Goal: Task Accomplishment & Management: Manage account settings

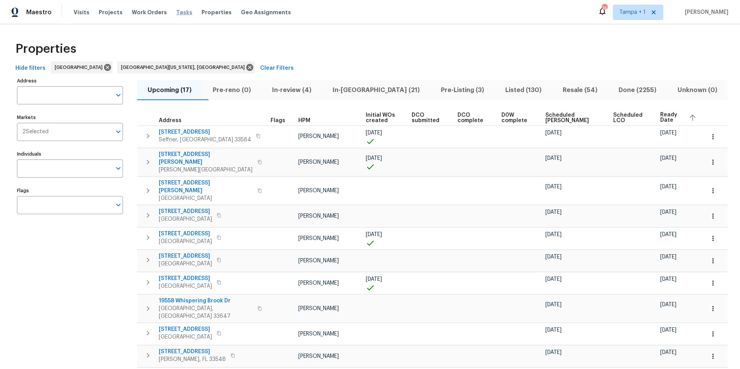
click at [178, 13] on span "Tasks" at bounding box center [184, 12] width 16 height 5
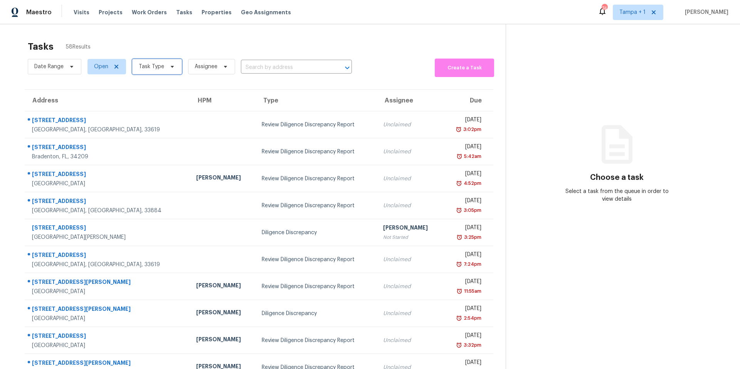
click at [149, 70] on span "Task Type" at bounding box center [151, 67] width 25 height 8
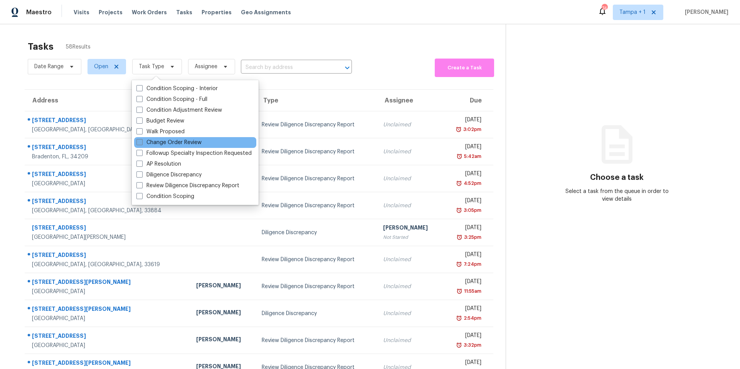
click at [159, 143] on label "Change Order Review" at bounding box center [168, 143] width 65 height 8
click at [141, 143] on input "Change Order Review" at bounding box center [138, 141] width 5 height 5
checkbox input "true"
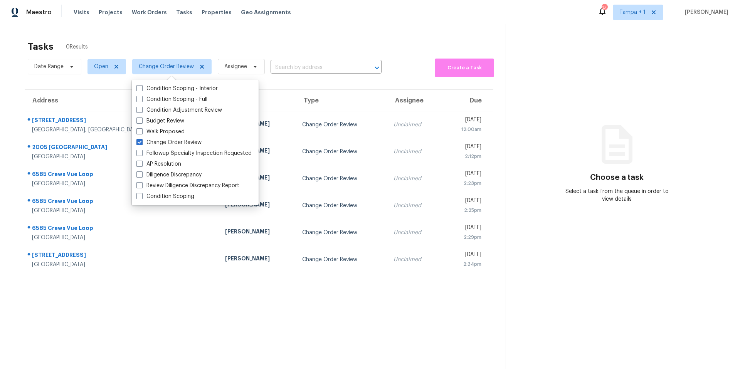
click at [218, 39] on div "Tasks 0 Results" at bounding box center [267, 47] width 478 height 20
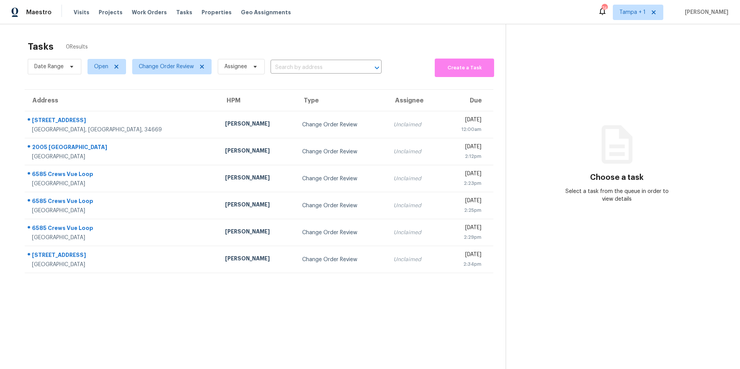
scroll to position [2, 0]
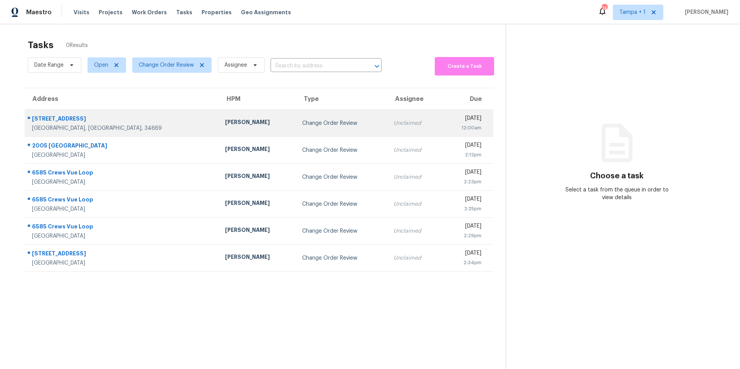
click at [219, 118] on td "Mat Smith" at bounding box center [257, 123] width 77 height 27
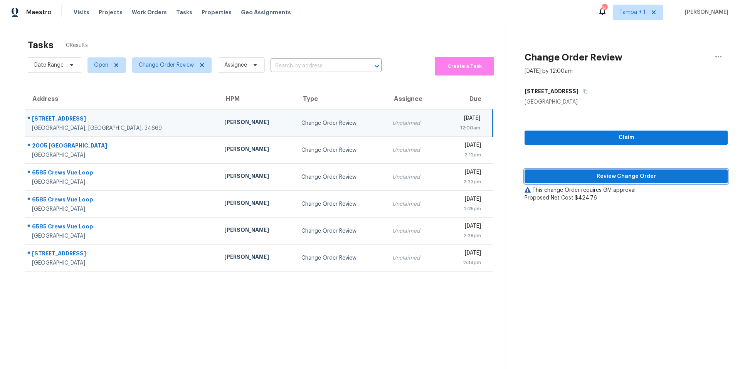
click at [552, 172] on span "Review Change Order" at bounding box center [625, 177] width 191 height 10
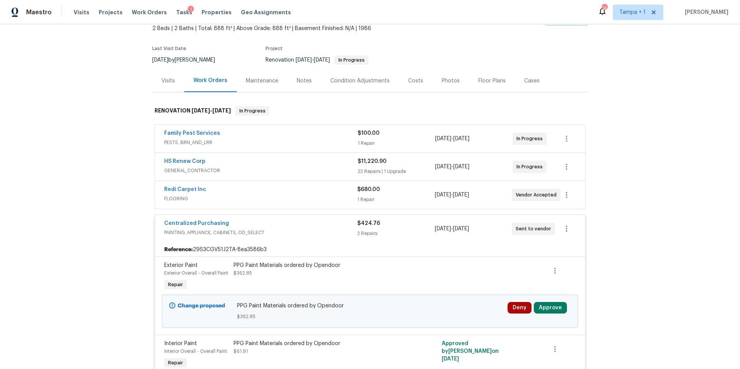
scroll to position [137, 0]
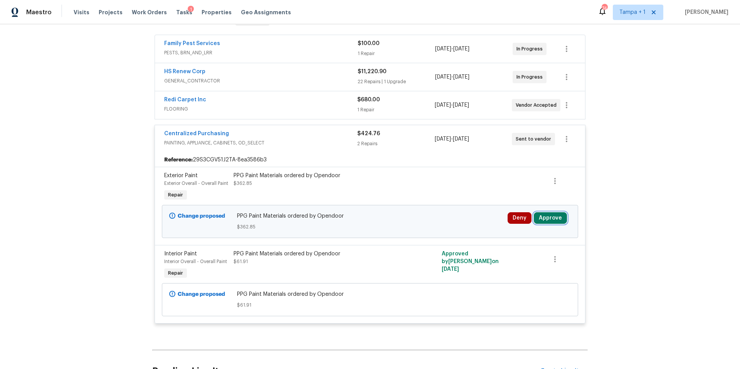
click at [547, 216] on button "Approve" at bounding box center [549, 218] width 33 height 12
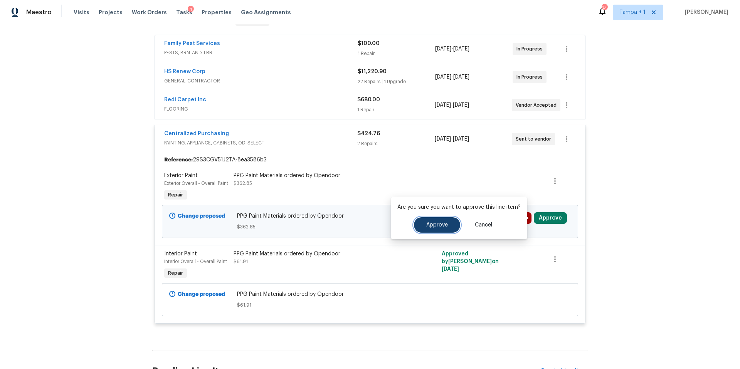
click at [420, 222] on button "Approve" at bounding box center [437, 224] width 46 height 15
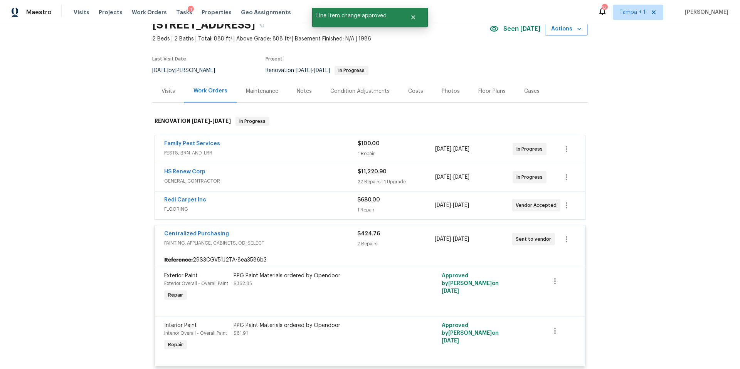
scroll to position [0, 0]
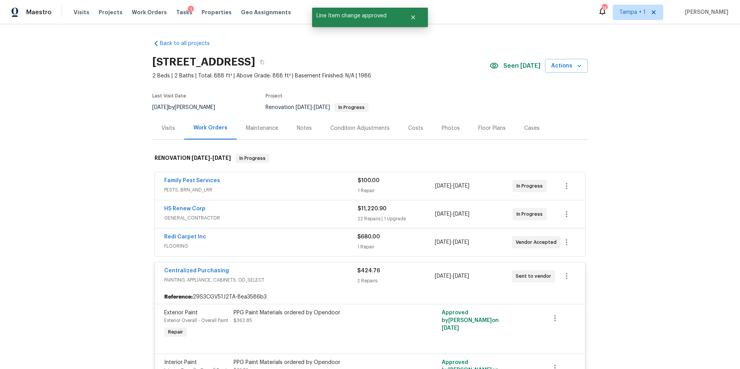
click at [401, 128] on div "Costs" at bounding box center [416, 128] width 34 height 23
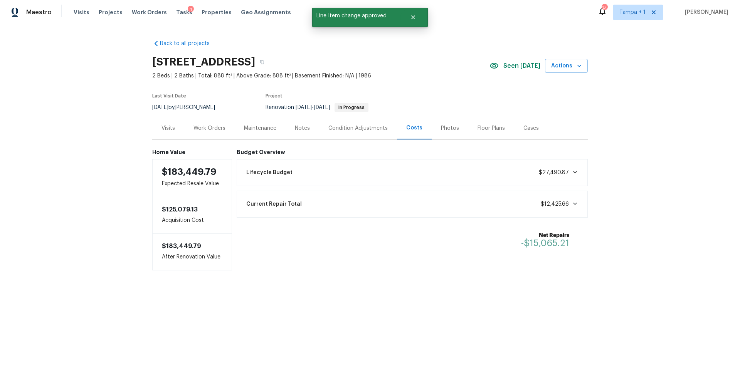
click at [168, 13] on div "Visits Projects Work Orders Tasks 1 Properties Geo Assignments" at bounding box center [187, 12] width 226 height 15
click at [176, 13] on span "Tasks" at bounding box center [184, 12] width 16 height 5
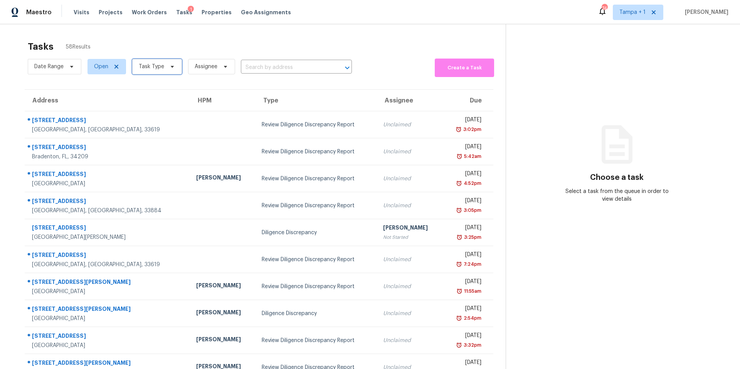
click at [147, 67] on span "Task Type" at bounding box center [151, 67] width 25 height 8
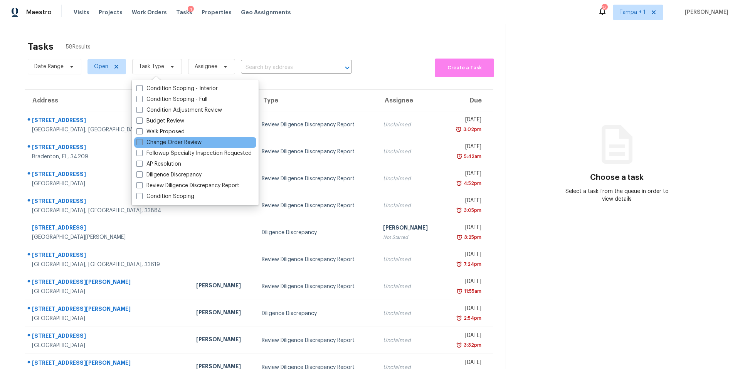
click at [148, 142] on label "Change Order Review" at bounding box center [168, 143] width 65 height 8
click at [141, 142] on input "Change Order Review" at bounding box center [138, 141] width 5 height 5
checkbox input "true"
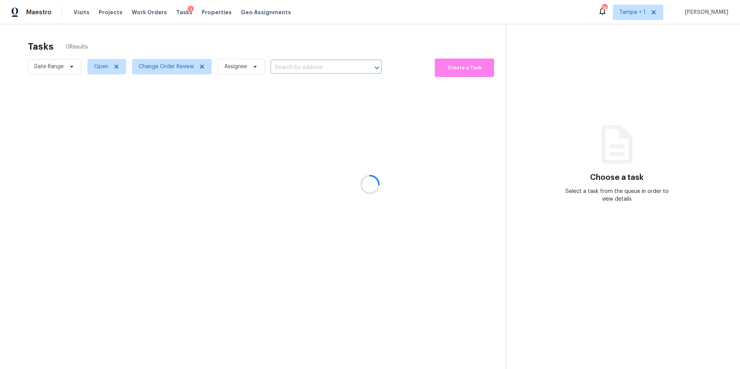
click at [294, 35] on div at bounding box center [370, 184] width 740 height 369
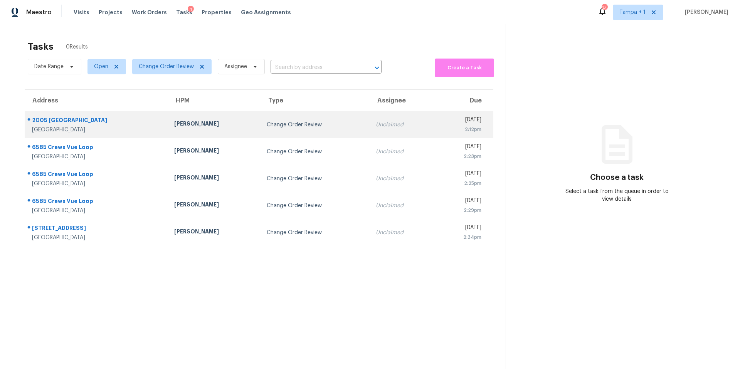
click at [179, 124] on div "Nick Christian" at bounding box center [214, 125] width 80 height 10
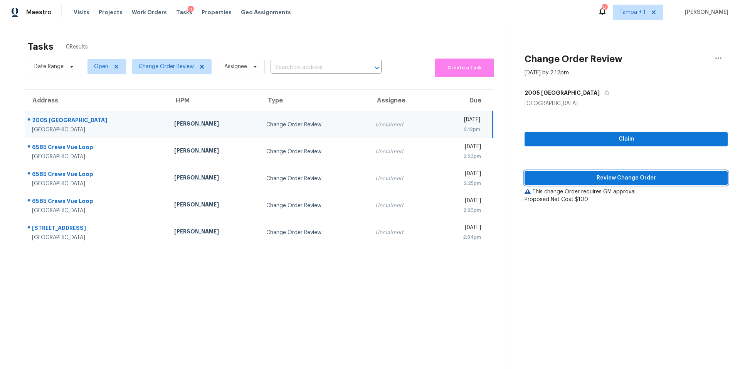
click at [614, 171] on button "Review Change Order" at bounding box center [625, 178] width 203 height 14
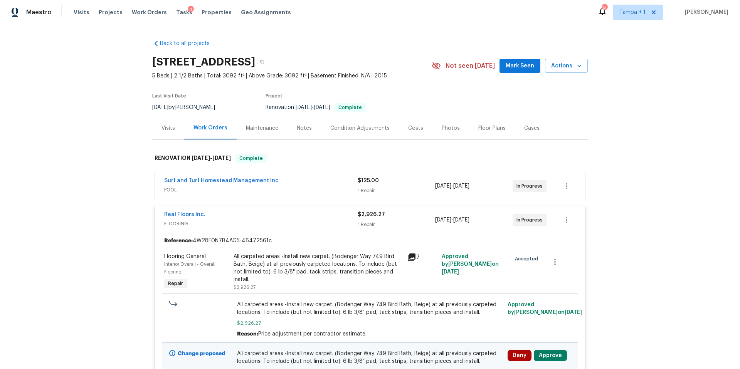
scroll to position [149, 0]
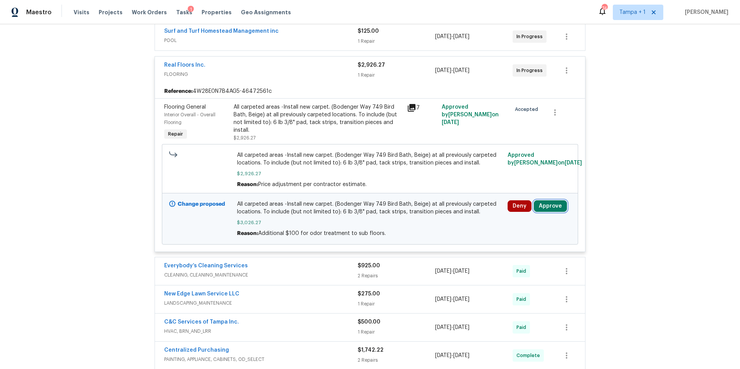
click at [546, 208] on button "Approve" at bounding box center [549, 206] width 33 height 12
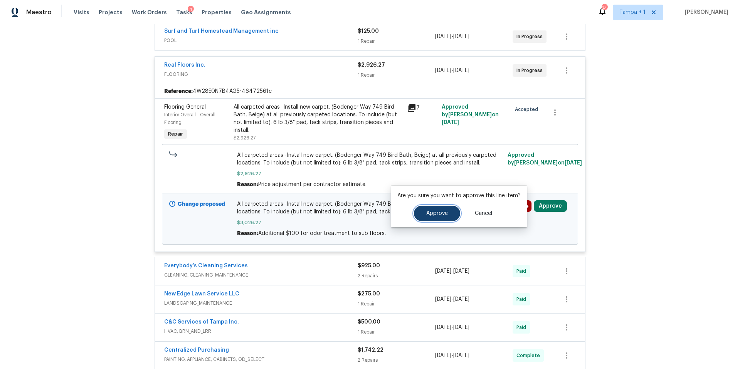
click at [441, 211] on span "Approve" at bounding box center [437, 214] width 22 height 6
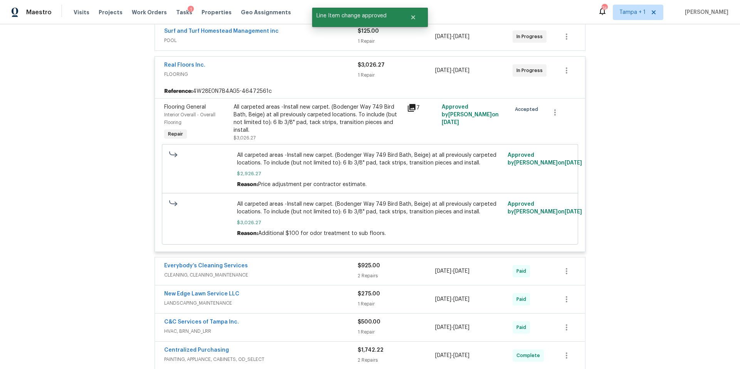
scroll to position [0, 0]
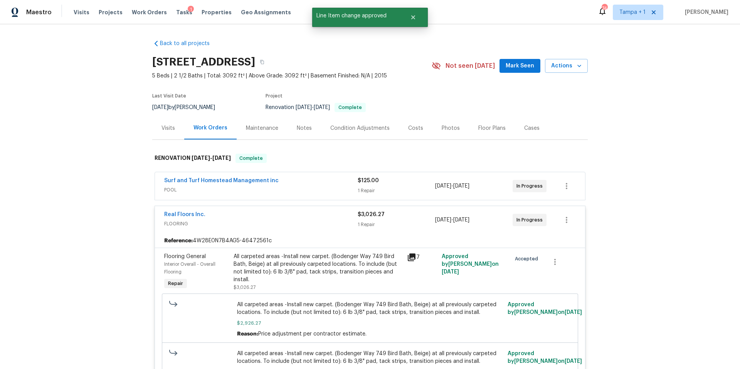
click at [409, 127] on div "Costs" at bounding box center [415, 128] width 15 height 8
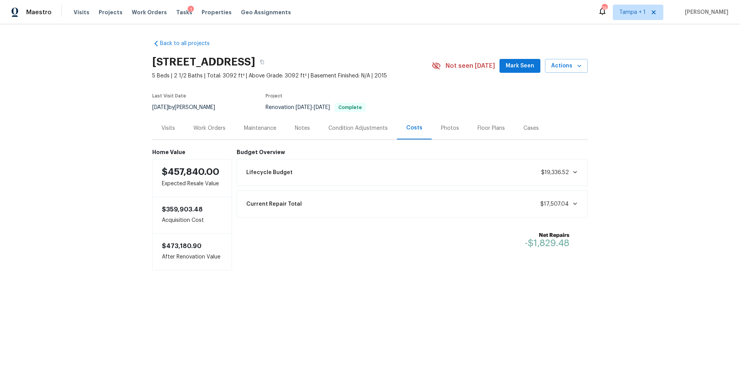
click at [198, 125] on div "Work Orders" at bounding box center [209, 128] width 32 height 8
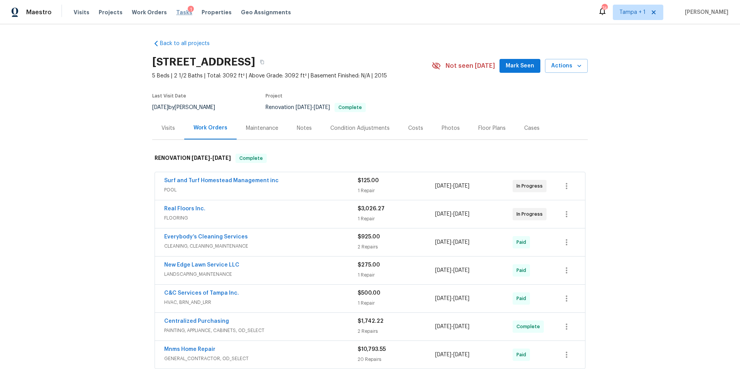
click at [176, 11] on span "Tasks" at bounding box center [184, 12] width 16 height 5
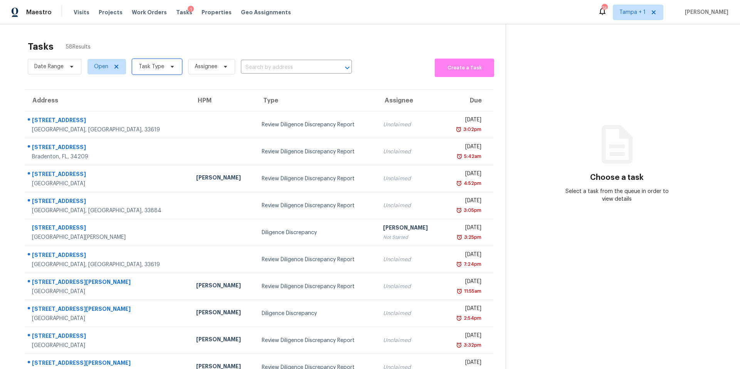
click at [148, 69] on span "Task Type" at bounding box center [151, 67] width 25 height 8
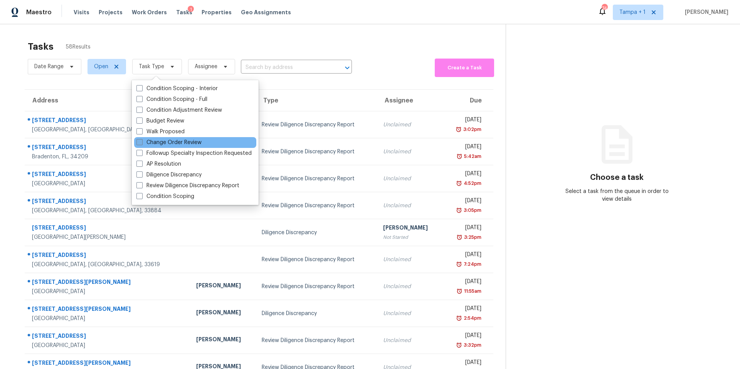
click at [170, 141] on label "Change Order Review" at bounding box center [168, 143] width 65 height 8
click at [141, 141] on input "Change Order Review" at bounding box center [138, 141] width 5 height 5
checkbox input "true"
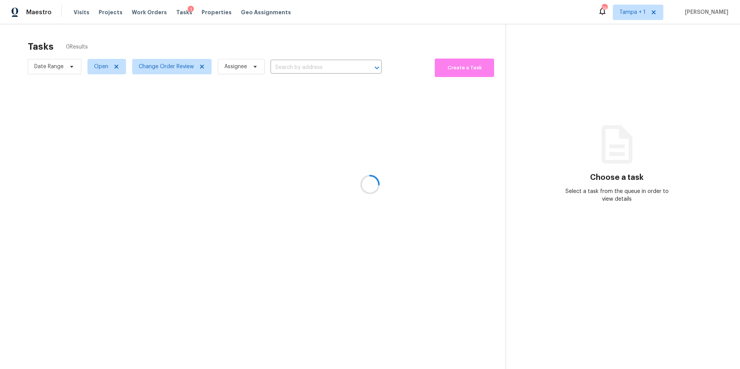
click at [255, 52] on div at bounding box center [370, 184] width 740 height 369
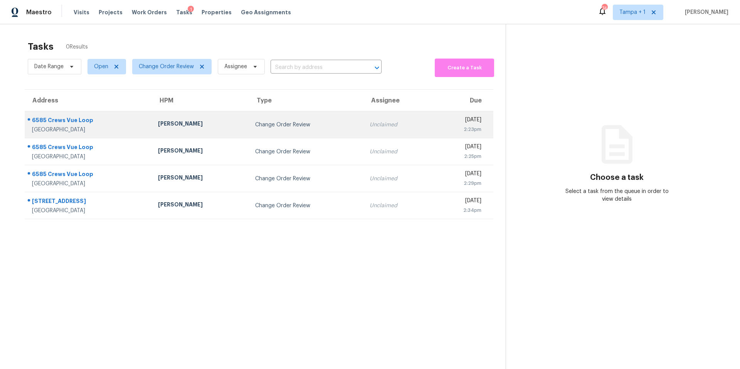
click at [168, 127] on div "Nick Christian" at bounding box center [200, 125] width 85 height 10
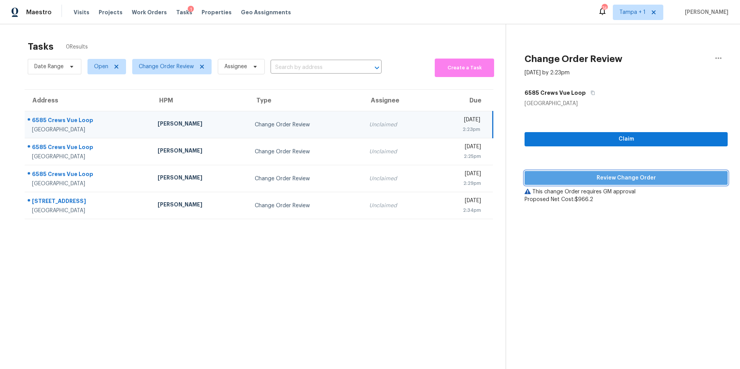
click at [609, 176] on span "Review Change Order" at bounding box center [625, 178] width 191 height 10
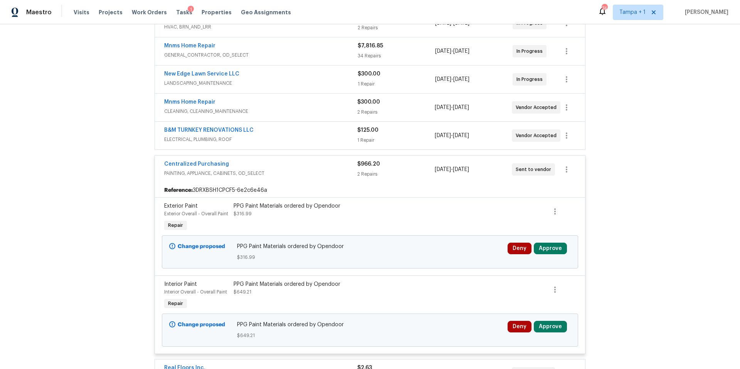
scroll to position [170, 0]
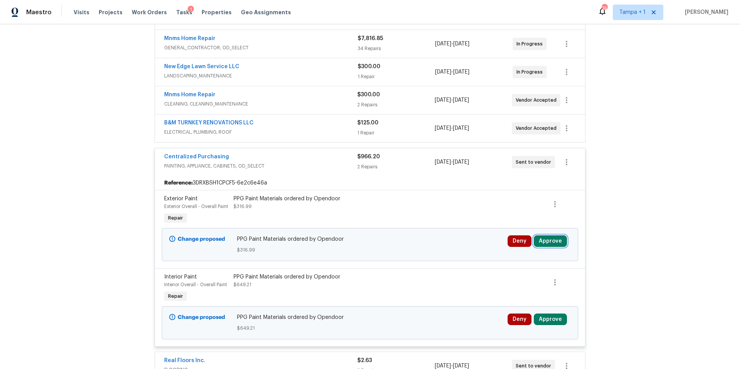
click at [553, 240] on button "Approve" at bounding box center [549, 241] width 33 height 12
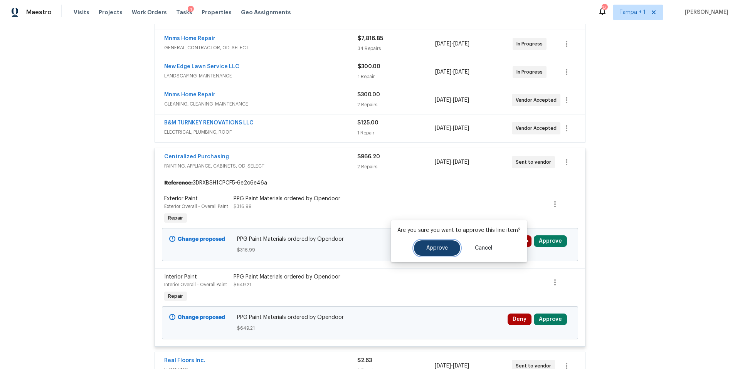
click at [430, 243] on button "Approve" at bounding box center [437, 247] width 46 height 15
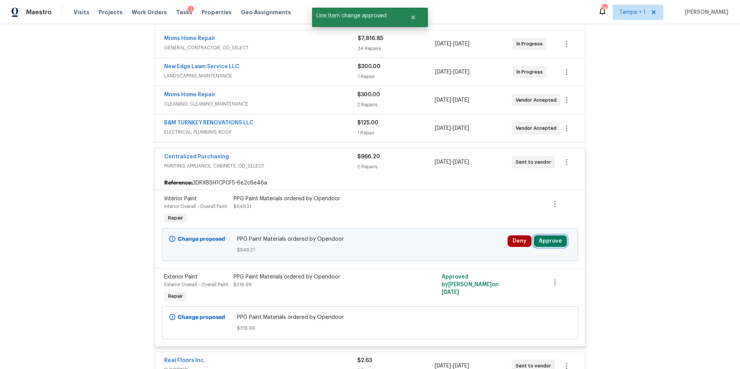
click at [545, 238] on button "Approve" at bounding box center [549, 241] width 33 height 12
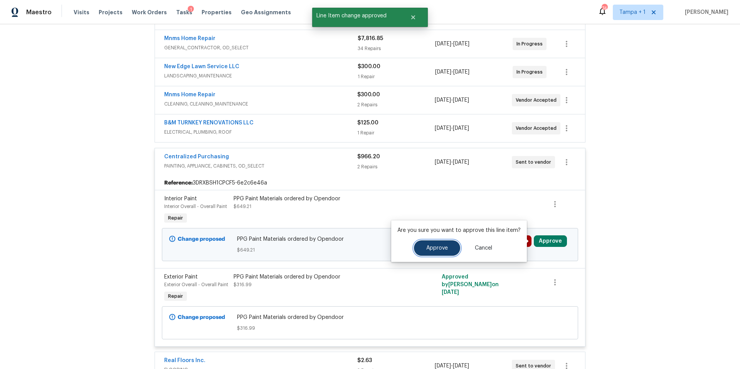
click at [416, 244] on button "Approve" at bounding box center [437, 247] width 46 height 15
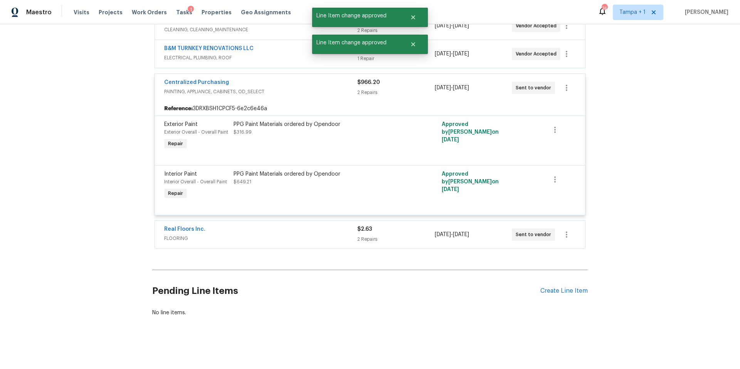
scroll to position [0, 0]
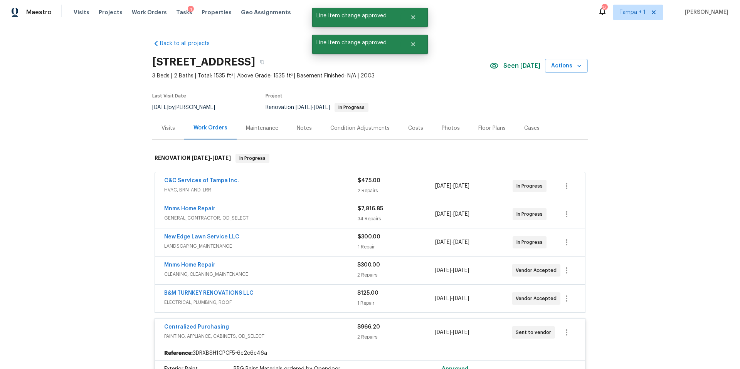
click at [408, 128] on div "Costs" at bounding box center [415, 128] width 15 height 8
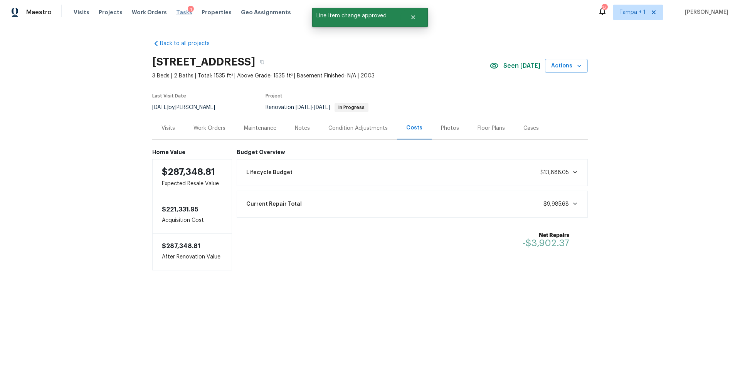
click at [176, 13] on span "Tasks" at bounding box center [184, 12] width 16 height 5
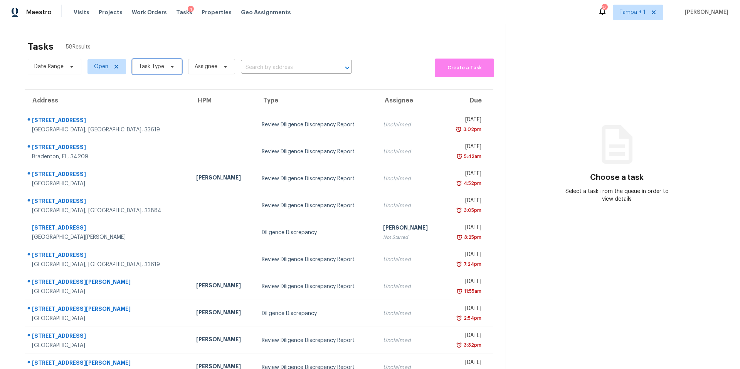
click at [151, 69] on span "Task Type" at bounding box center [151, 67] width 25 height 8
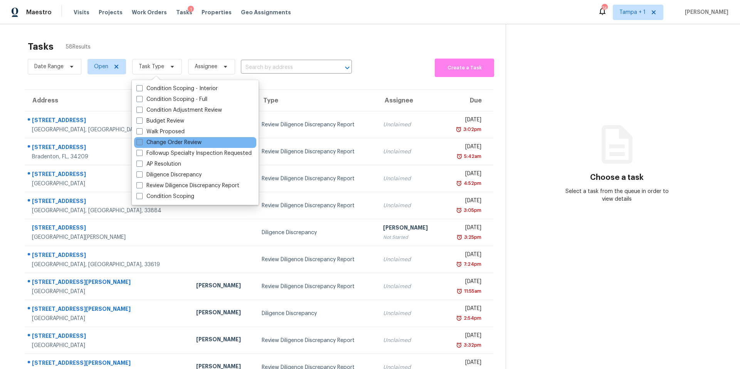
click at [168, 142] on label "Change Order Review" at bounding box center [168, 143] width 65 height 8
click at [141, 142] on input "Change Order Review" at bounding box center [138, 141] width 5 height 5
checkbox input "true"
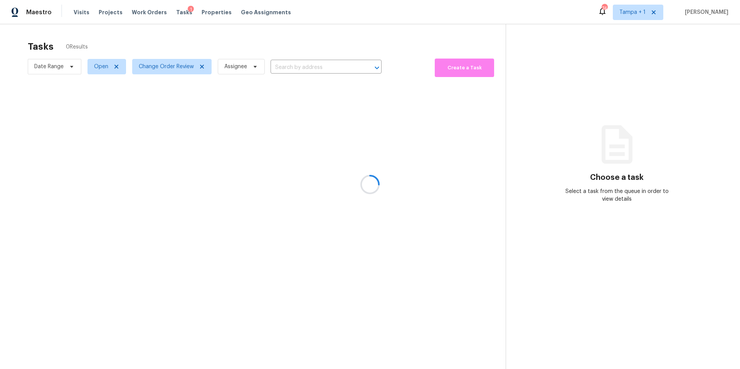
click at [265, 42] on div at bounding box center [370, 184] width 740 height 369
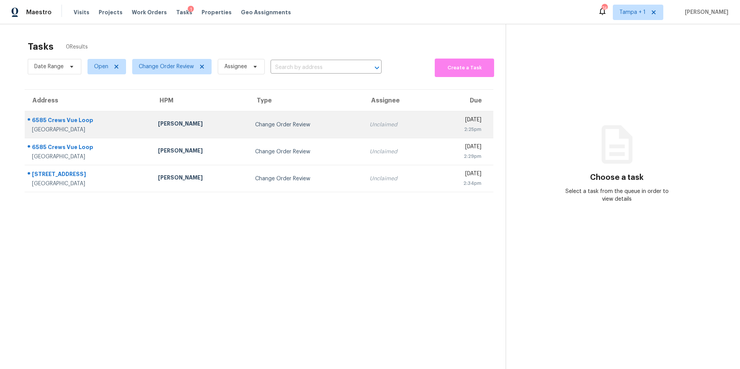
click at [184, 134] on td "Nick Christian" at bounding box center [200, 124] width 97 height 27
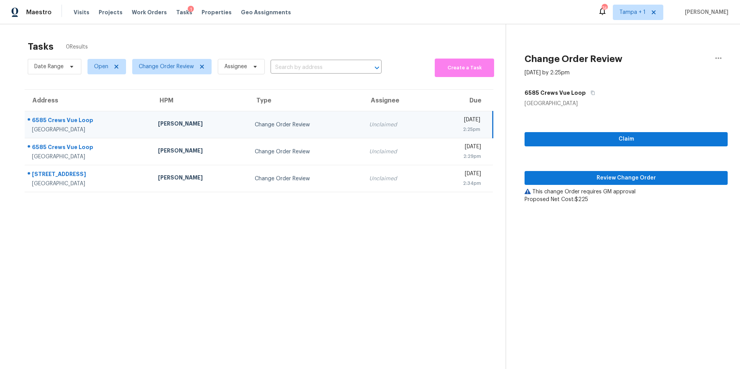
click at [602, 169] on div "Claim Review Change Order This change Order requires GM approval Proposed Net C…" at bounding box center [625, 155] width 203 height 96
drag, startPoint x: 585, startPoint y: 178, endPoint x: 578, endPoint y: 178, distance: 6.9
click at [585, 178] on span "Review Change Order" at bounding box center [625, 178] width 191 height 10
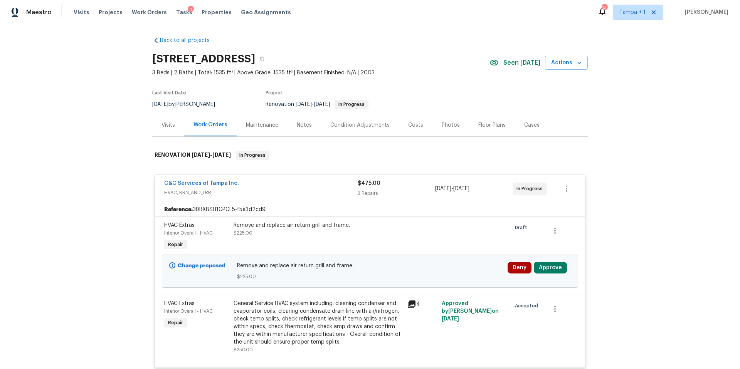
scroll to position [9, 0]
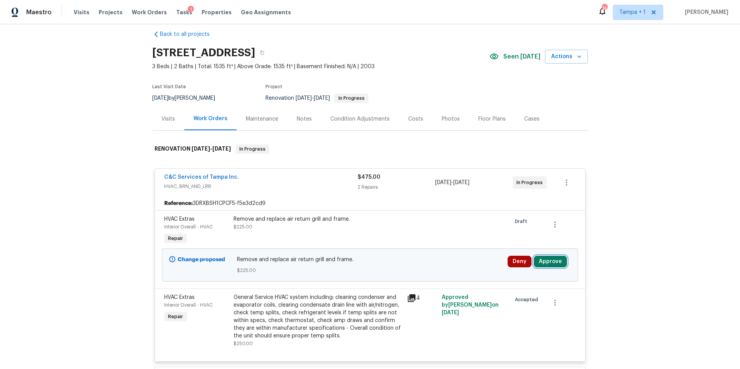
click at [551, 262] on button "Approve" at bounding box center [549, 262] width 33 height 12
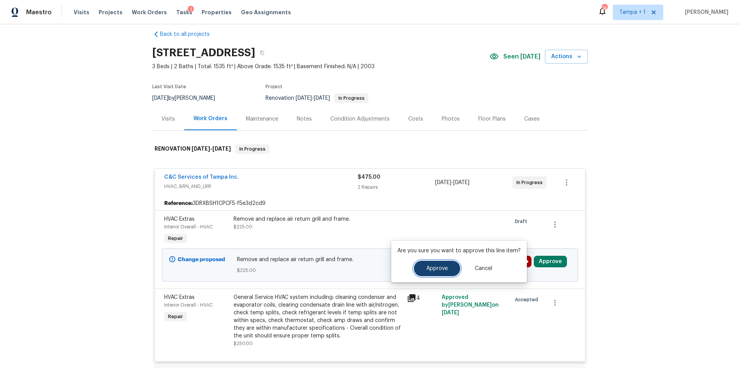
click at [446, 264] on button "Approve" at bounding box center [437, 268] width 46 height 15
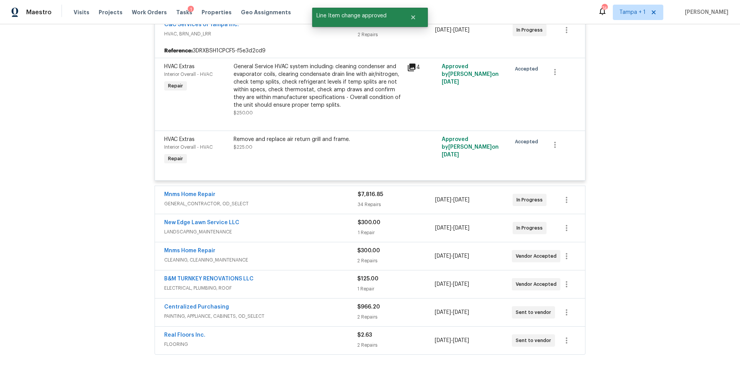
scroll to position [0, 0]
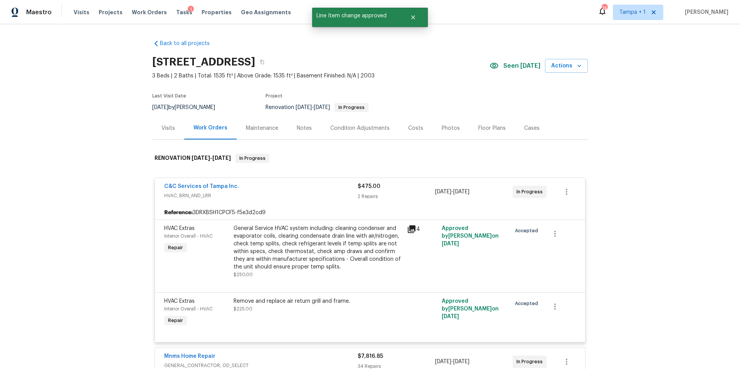
click at [408, 126] on div "Costs" at bounding box center [415, 128] width 15 height 8
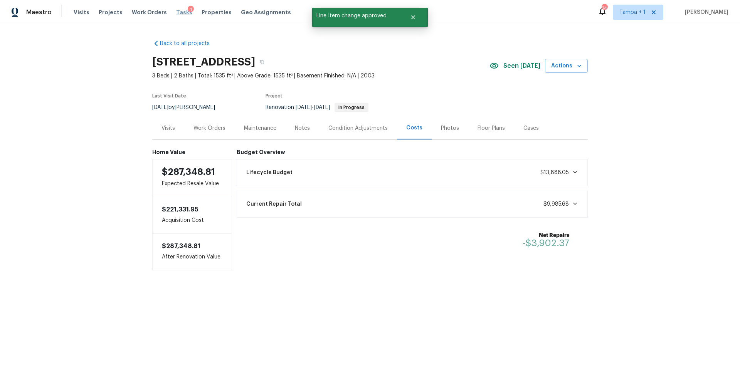
click at [179, 12] on span "Tasks" at bounding box center [184, 12] width 16 height 5
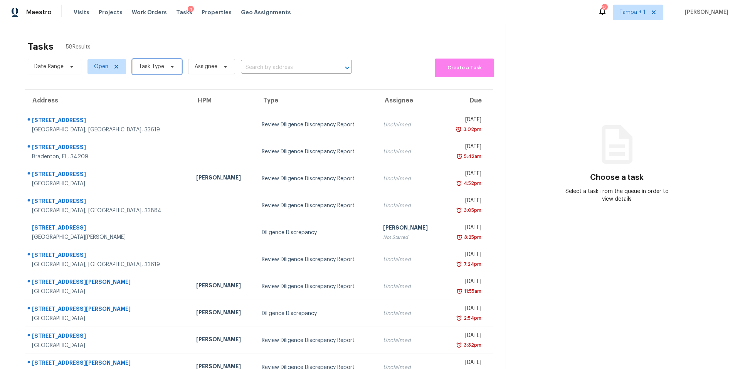
click at [159, 65] on span "Task Type" at bounding box center [151, 67] width 25 height 8
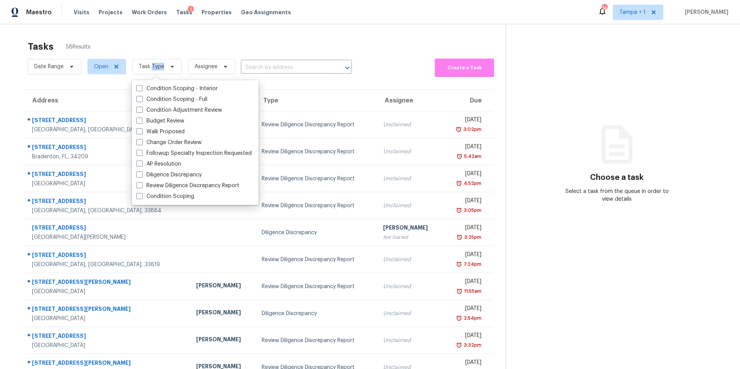
click at [159, 65] on span "Task Type" at bounding box center [151, 67] width 25 height 8
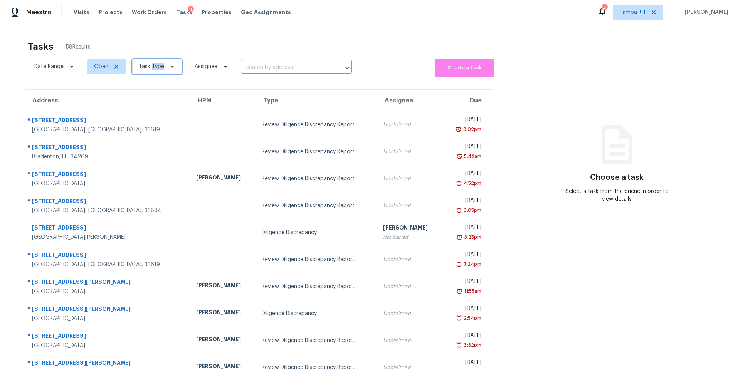
click at [158, 65] on span "Task Type" at bounding box center [151, 67] width 25 height 8
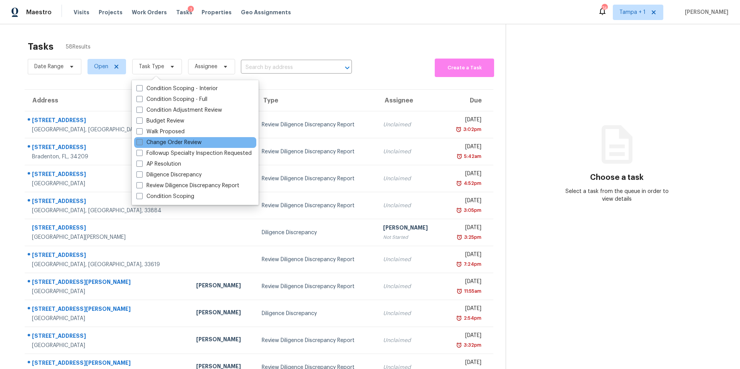
click at [161, 143] on label "Change Order Review" at bounding box center [168, 143] width 65 height 8
click at [141, 143] on input "Change Order Review" at bounding box center [138, 141] width 5 height 5
checkbox input "true"
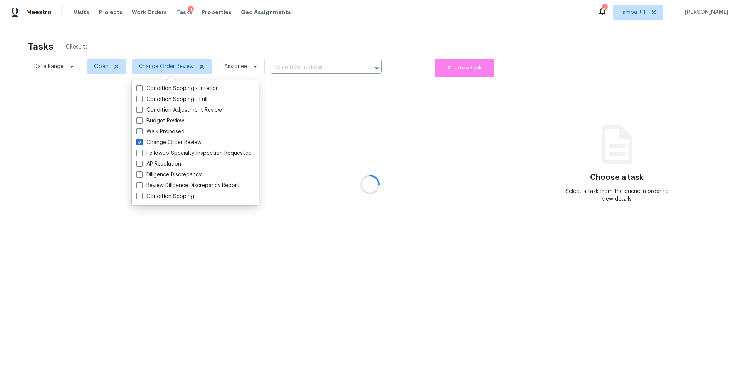
click at [288, 29] on div at bounding box center [370, 184] width 740 height 369
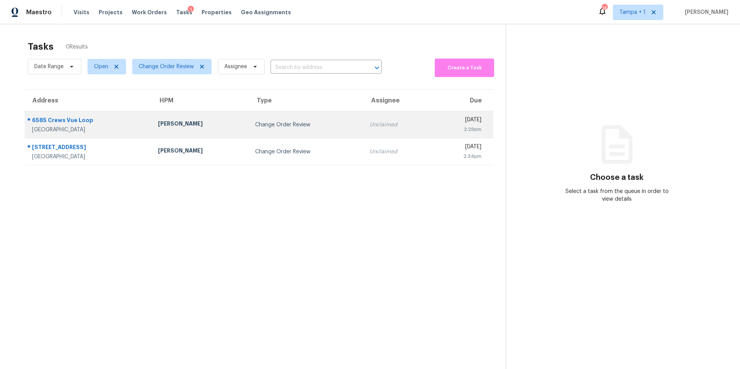
click at [197, 119] on td "Nick Christian" at bounding box center [200, 124] width 97 height 27
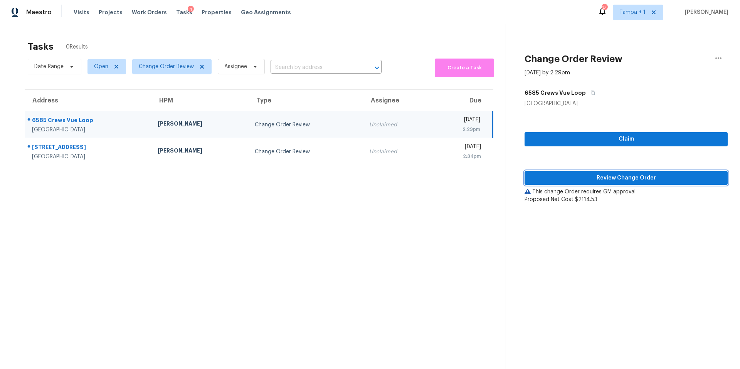
click at [577, 186] on div "Claim Review Change Order This change Order requires GM approval Proposed Net C…" at bounding box center [625, 155] width 203 height 96
click at [573, 174] on span "Review Change Order" at bounding box center [625, 178] width 191 height 10
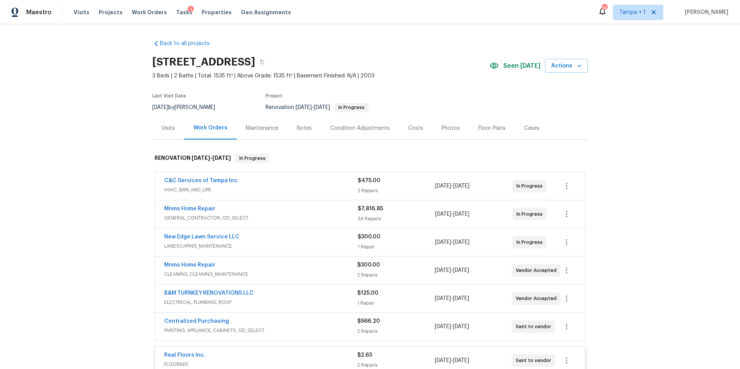
scroll to position [267, 0]
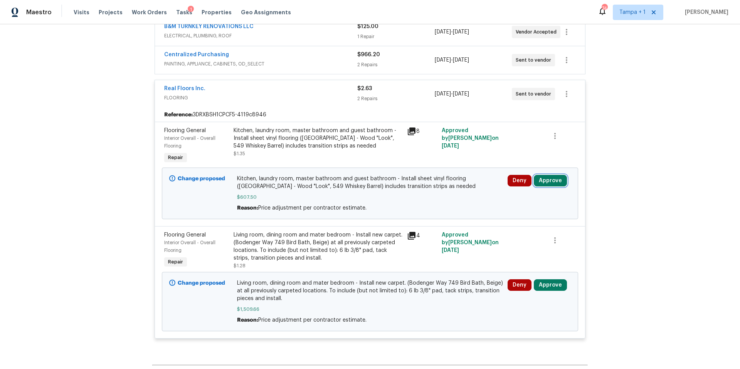
click at [545, 178] on button "Approve" at bounding box center [549, 181] width 33 height 12
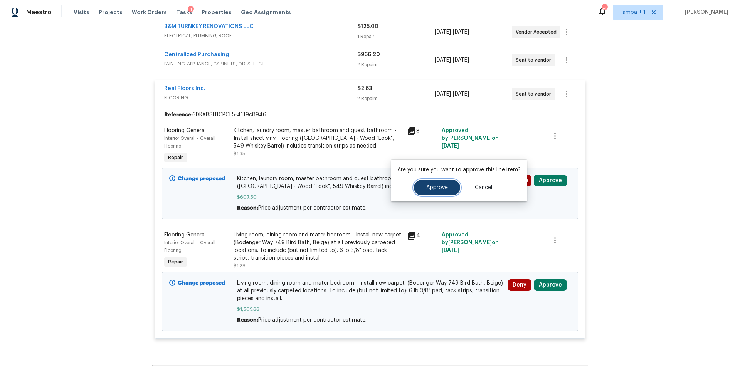
click at [429, 188] on span "Approve" at bounding box center [437, 188] width 22 height 6
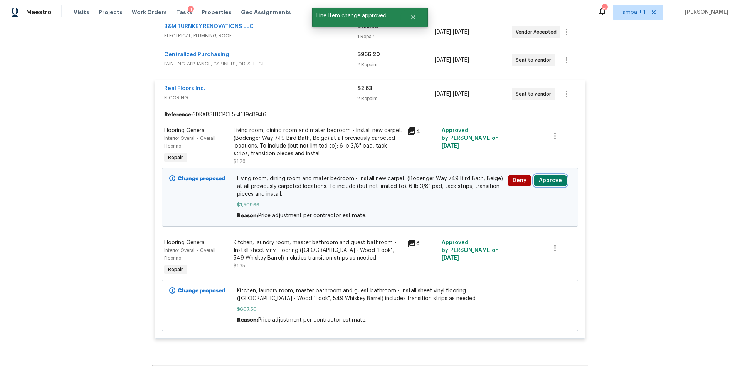
click at [557, 178] on button "Approve" at bounding box center [549, 181] width 33 height 12
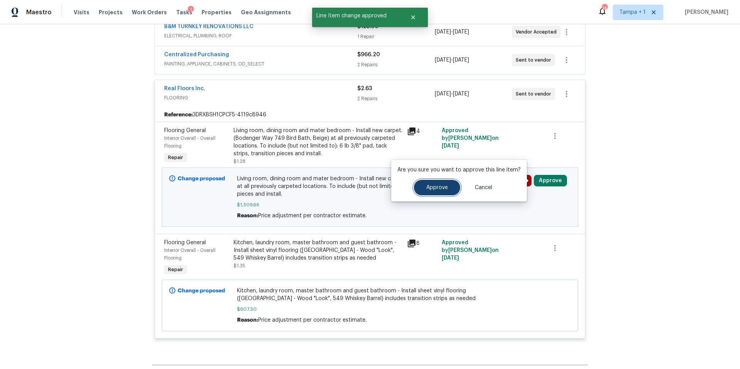
click at [432, 182] on button "Approve" at bounding box center [437, 187] width 46 height 15
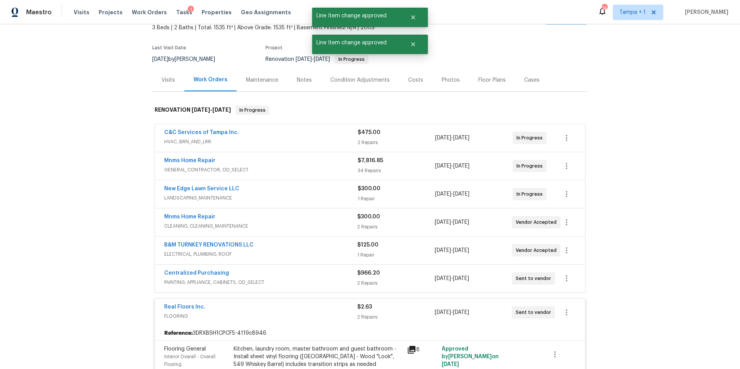
scroll to position [0, 0]
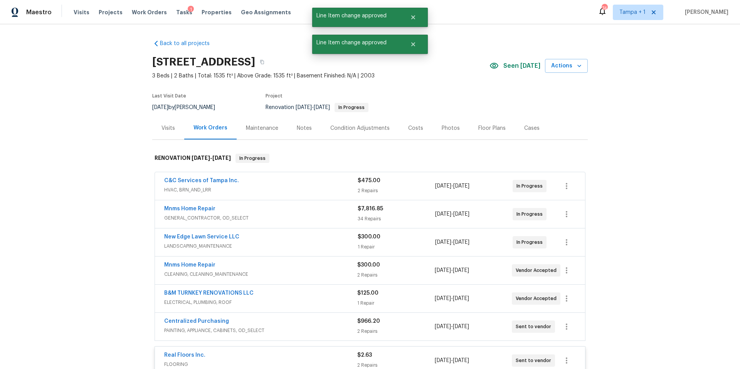
click at [421, 125] on div "Costs" at bounding box center [416, 128] width 34 height 23
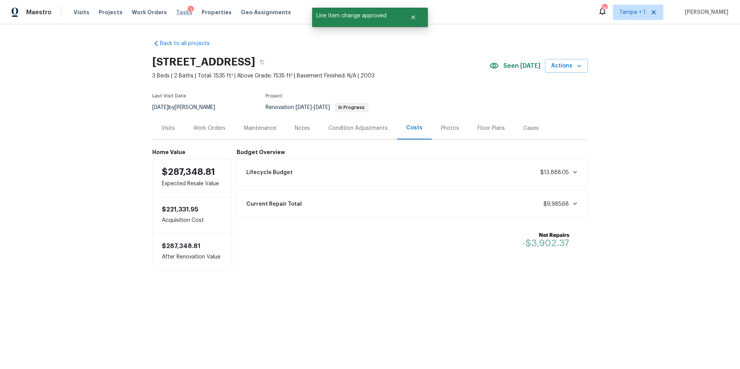
click at [176, 13] on span "Tasks" at bounding box center [184, 12] width 16 height 5
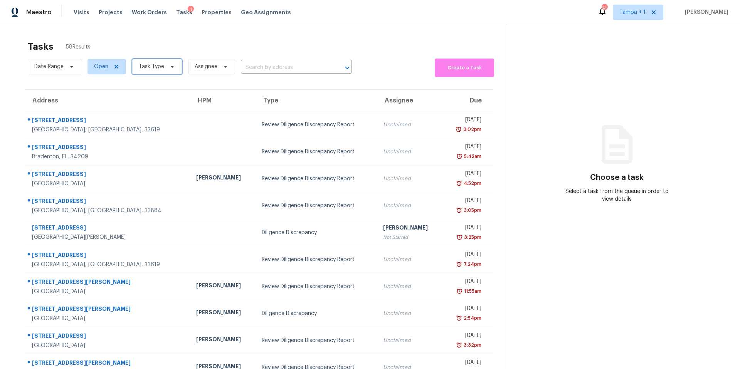
click at [143, 71] on span "Task Type" at bounding box center [157, 66] width 50 height 15
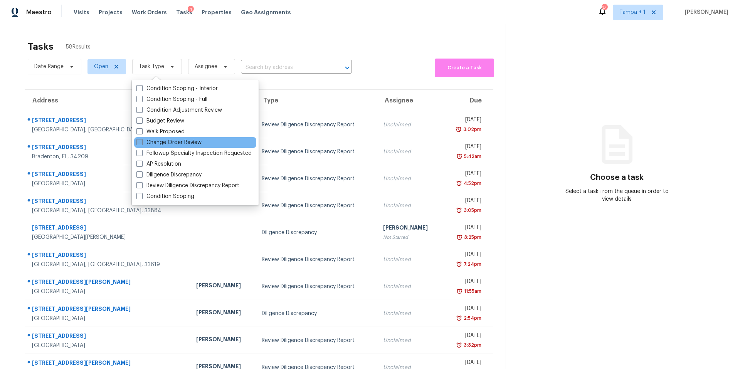
click at [156, 141] on label "Change Order Review" at bounding box center [168, 143] width 65 height 8
click at [141, 141] on input "Change Order Review" at bounding box center [138, 141] width 5 height 5
checkbox input "true"
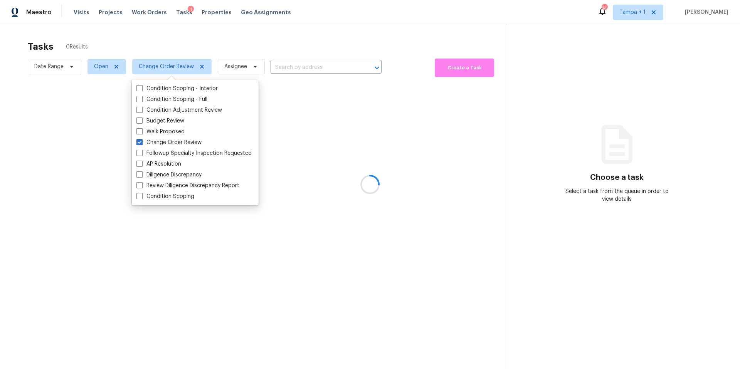
click at [280, 49] on div at bounding box center [370, 184] width 740 height 369
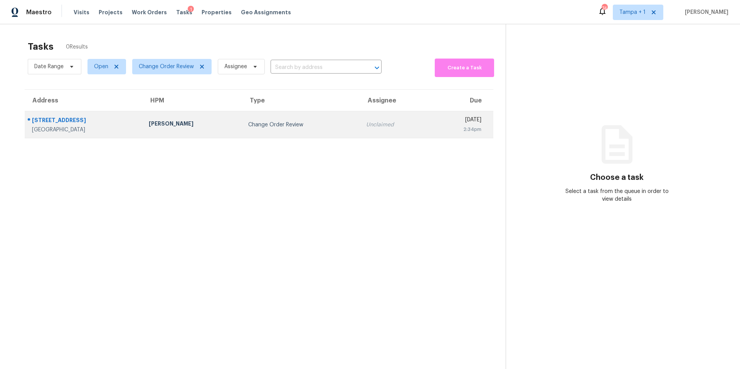
click at [188, 135] on td "Nick Christian" at bounding box center [193, 124] width 100 height 27
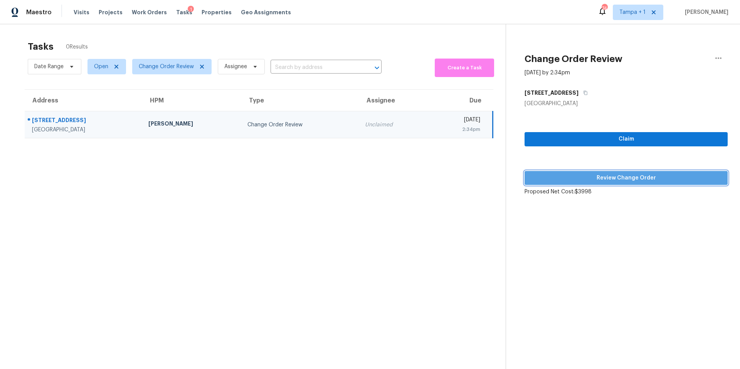
click at [577, 177] on span "Review Change Order" at bounding box center [625, 178] width 191 height 10
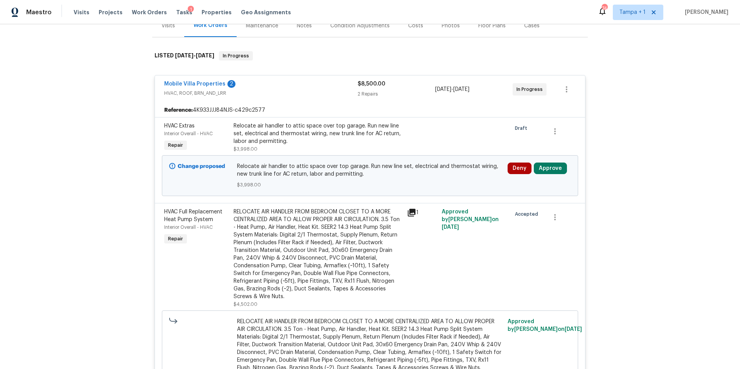
scroll to position [107, 0]
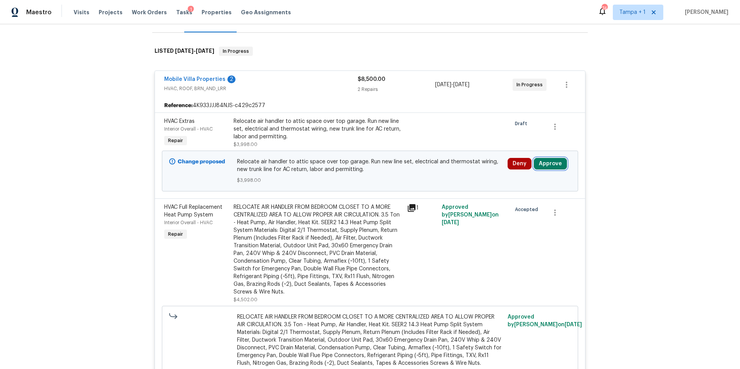
click at [553, 160] on button "Approve" at bounding box center [549, 164] width 33 height 12
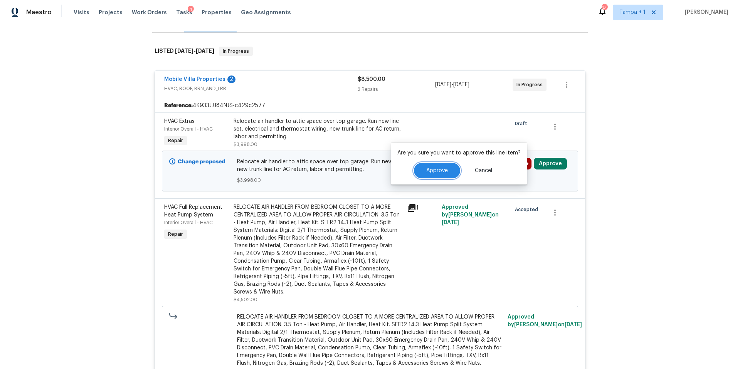
click at [439, 168] on span "Approve" at bounding box center [437, 171] width 22 height 6
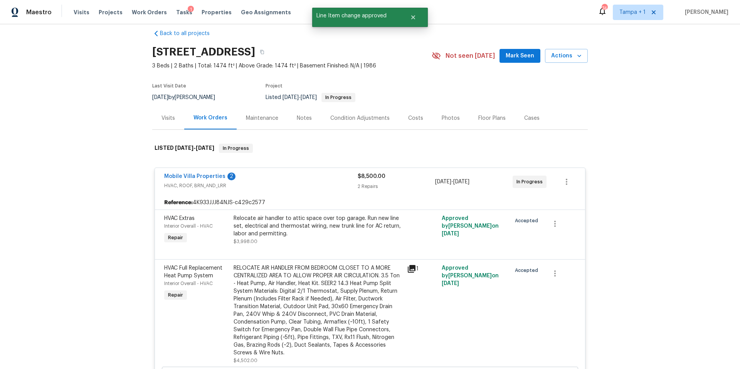
scroll to position [0, 0]
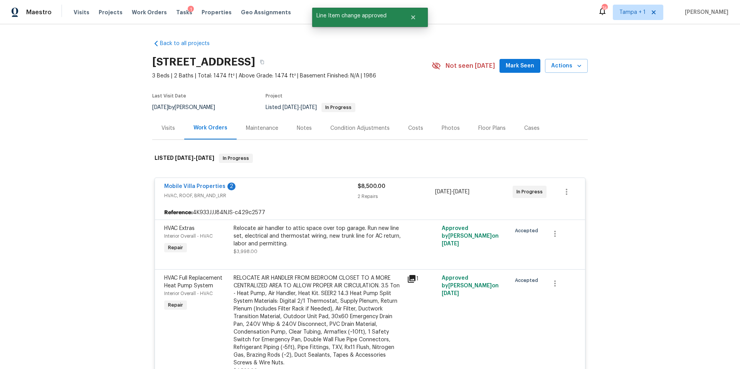
click at [419, 129] on div "Costs" at bounding box center [416, 128] width 34 height 23
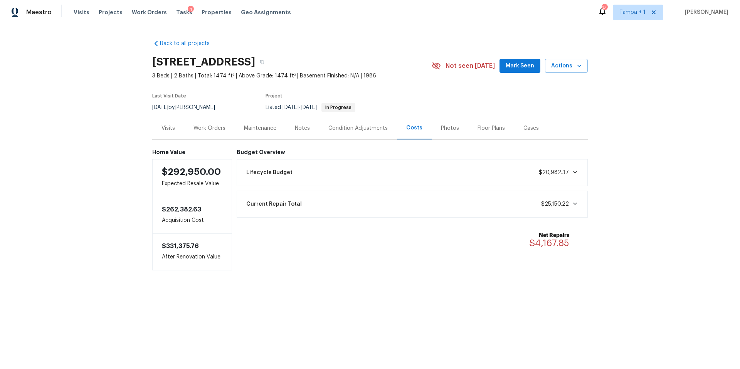
click at [208, 128] on div "Work Orders" at bounding box center [209, 128] width 32 height 8
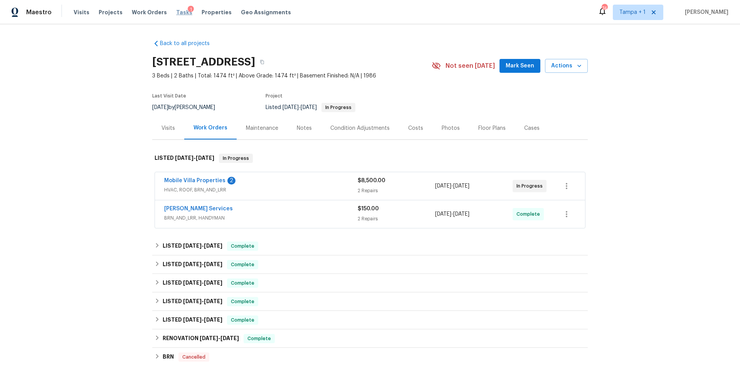
click at [176, 13] on span "Tasks" at bounding box center [184, 12] width 16 height 5
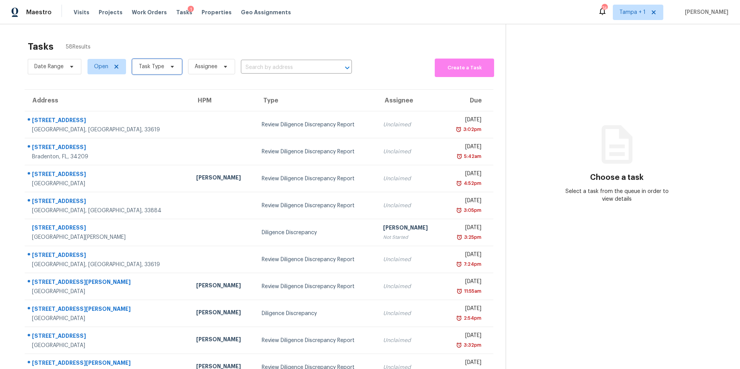
click at [154, 71] on span "Task Type" at bounding box center [157, 66] width 50 height 15
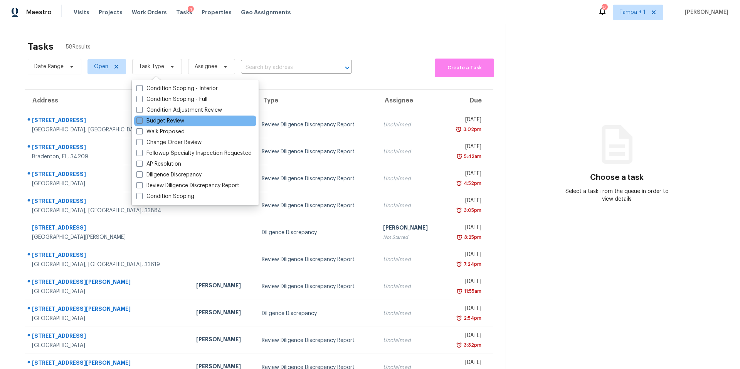
click at [145, 122] on label "Budget Review" at bounding box center [160, 121] width 48 height 8
click at [141, 122] on input "Budget Review" at bounding box center [138, 119] width 5 height 5
checkbox input "true"
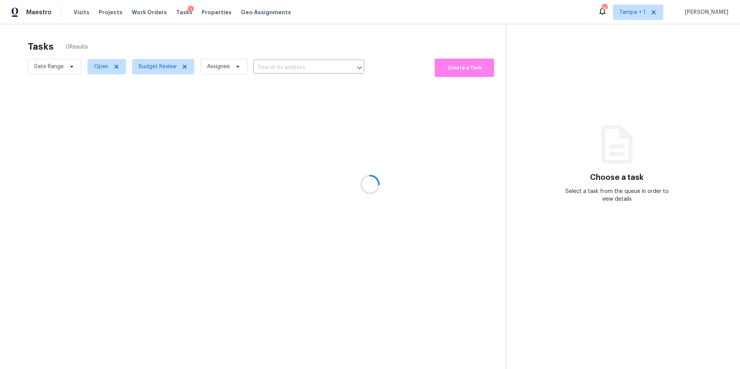
click at [264, 30] on div at bounding box center [370, 184] width 740 height 369
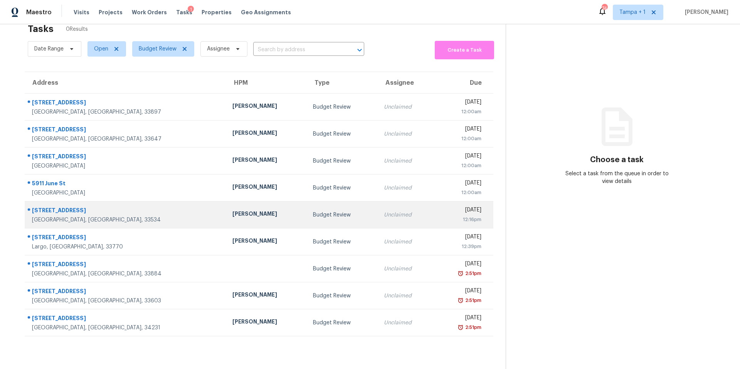
scroll to position [30, 0]
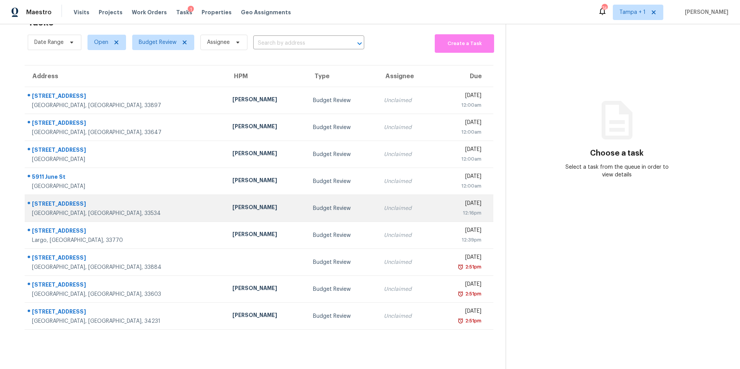
click at [307, 211] on td "Budget Review" at bounding box center [342, 208] width 70 height 27
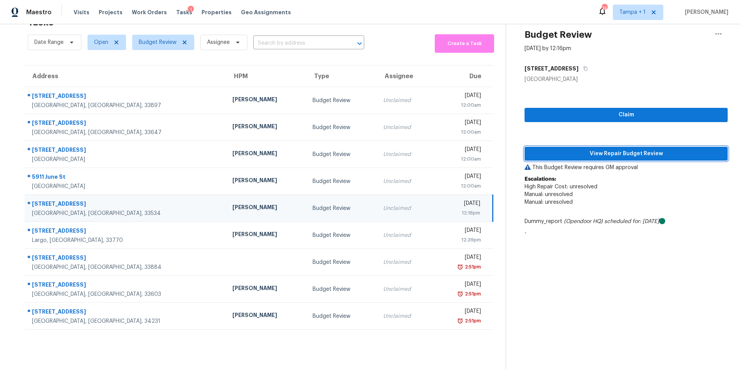
click at [615, 150] on span "View Repair Budget Review" at bounding box center [625, 154] width 191 height 10
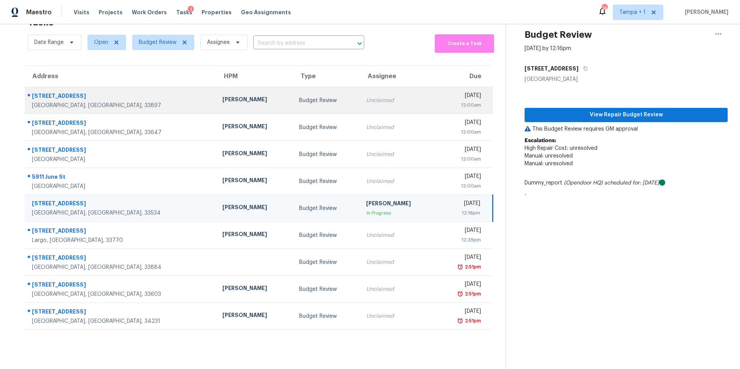
click at [222, 97] on div "Nick Christian" at bounding box center [254, 101] width 64 height 10
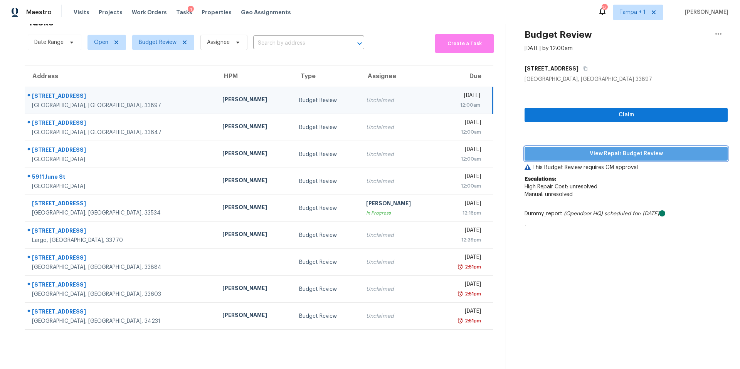
click at [568, 149] on span "View Repair Budget Review" at bounding box center [625, 154] width 191 height 10
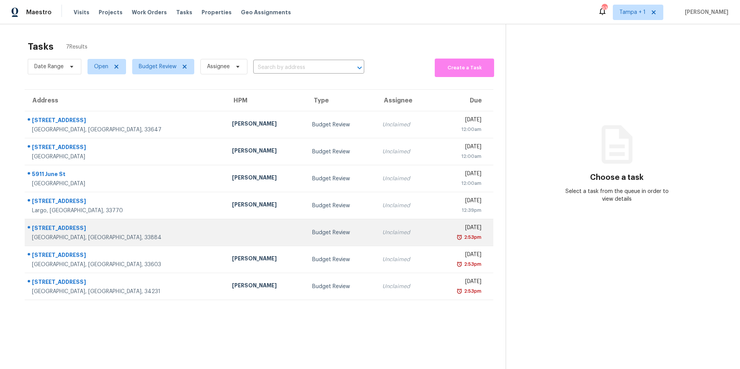
click at [226, 220] on td at bounding box center [266, 232] width 80 height 27
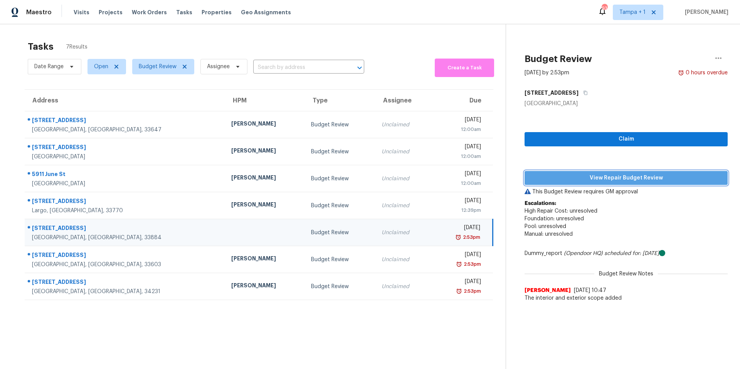
click at [551, 180] on span "View Repair Budget Review" at bounding box center [625, 178] width 191 height 10
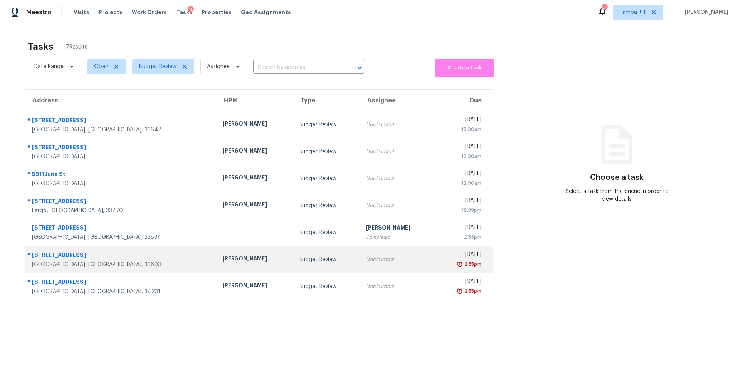
click at [223, 263] on td "[PERSON_NAME]" at bounding box center [254, 259] width 76 height 27
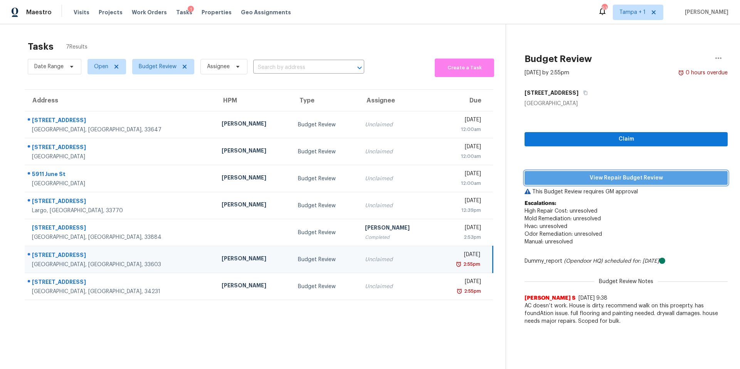
click at [562, 171] on button "View Repair Budget Review" at bounding box center [625, 178] width 203 height 14
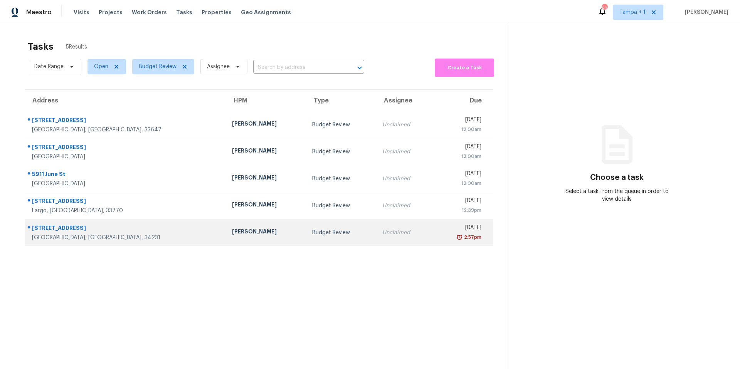
click at [226, 238] on td "[PERSON_NAME]" at bounding box center [266, 232] width 80 height 27
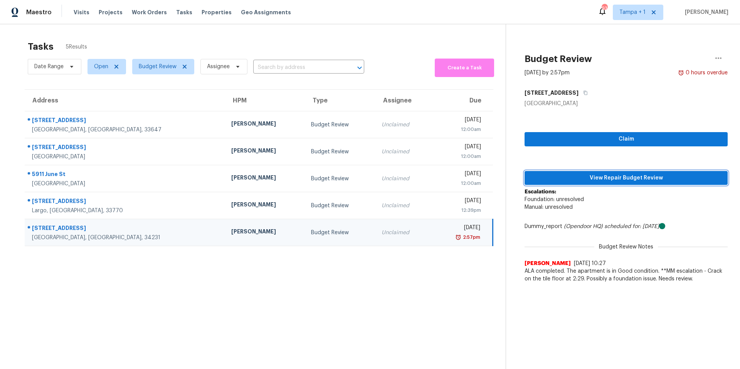
click at [556, 172] on button "View Repair Budget Review" at bounding box center [625, 178] width 203 height 14
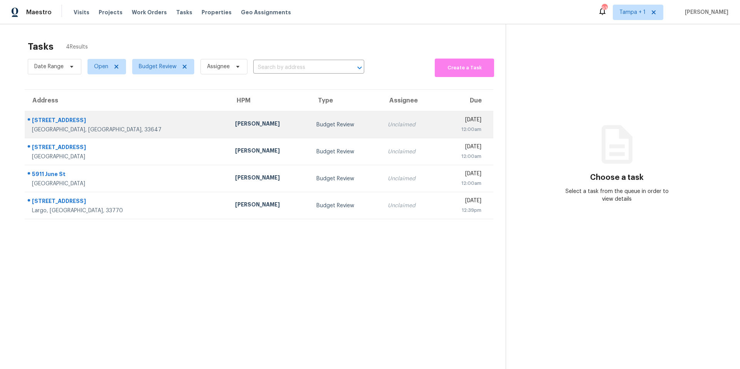
click at [229, 133] on td "[PERSON_NAME]" at bounding box center [269, 124] width 81 height 27
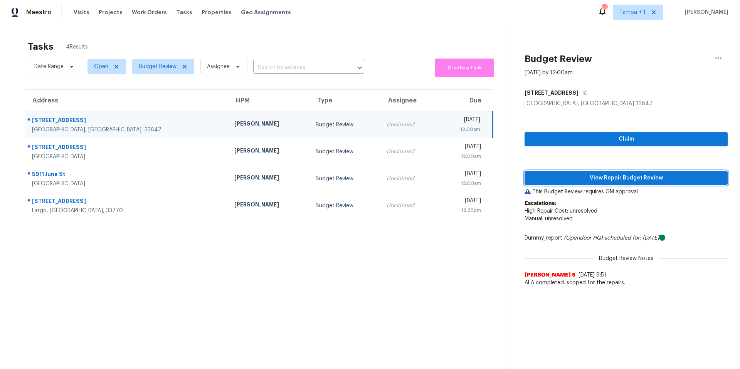
click at [554, 184] on button "View Repair Budget Review" at bounding box center [625, 178] width 203 height 14
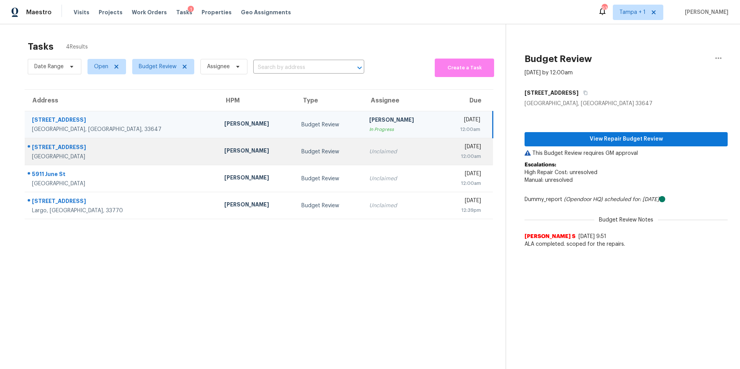
click at [224, 153] on div "[PERSON_NAME]" at bounding box center [256, 152] width 65 height 10
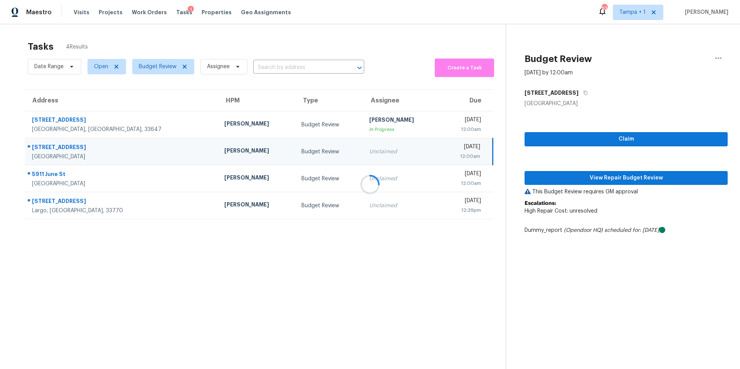
click at [600, 173] on div at bounding box center [370, 184] width 740 height 369
click at [590, 175] on span "View Repair Budget Review" at bounding box center [625, 178] width 191 height 10
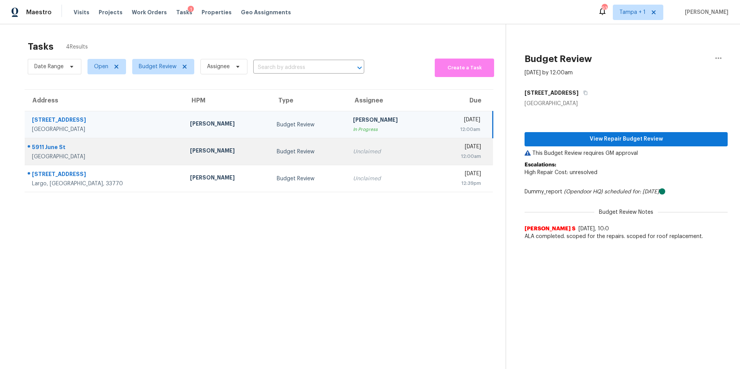
click at [222, 148] on td "[PERSON_NAME]" at bounding box center [227, 151] width 87 height 27
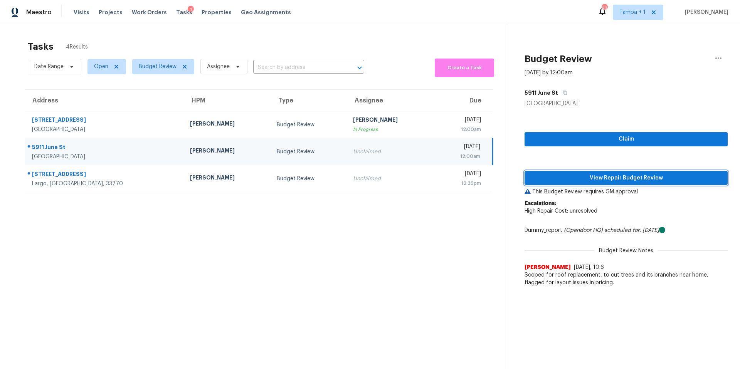
click at [562, 174] on span "View Repair Budget Review" at bounding box center [625, 178] width 191 height 10
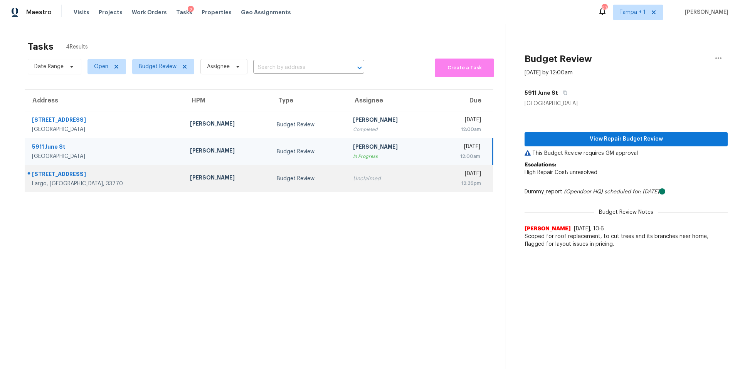
click at [270, 182] on td "Budget Review" at bounding box center [308, 178] width 76 height 27
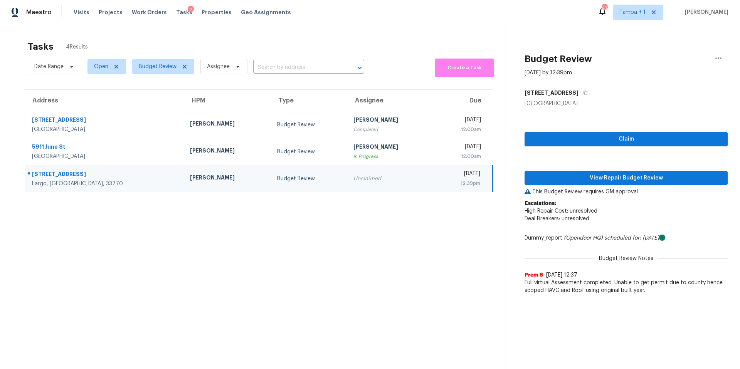
click at [584, 186] on div "Claim View Repair Budget Review This Budget Review requires GM approval Escalat…" at bounding box center [625, 202] width 203 height 191
click at [589, 180] on span "View Repair Budget Review" at bounding box center [625, 178] width 191 height 10
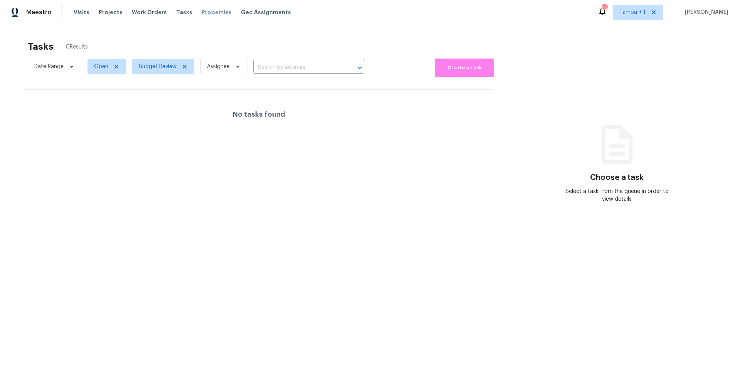
click at [213, 15] on span "Properties" at bounding box center [216, 12] width 30 height 8
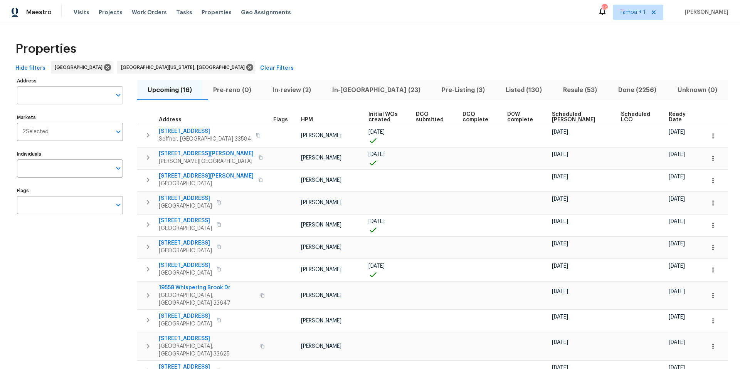
click at [55, 91] on input "Address" at bounding box center [64, 95] width 94 height 18
paste input "7087 Spinnaker Blvd"
type input "7087 Spinnaker Blvd"
click at [72, 119] on li "7087 Spinnaker Blvd Englewood FL 34224" at bounding box center [70, 115] width 106 height 13
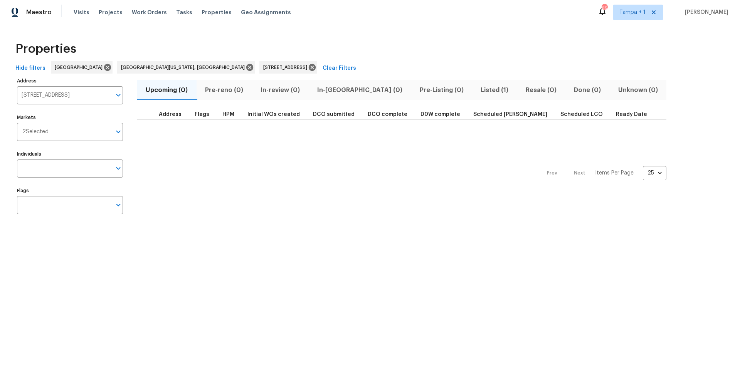
click at [476, 92] on span "Listed (1)" at bounding box center [494, 90] width 36 height 11
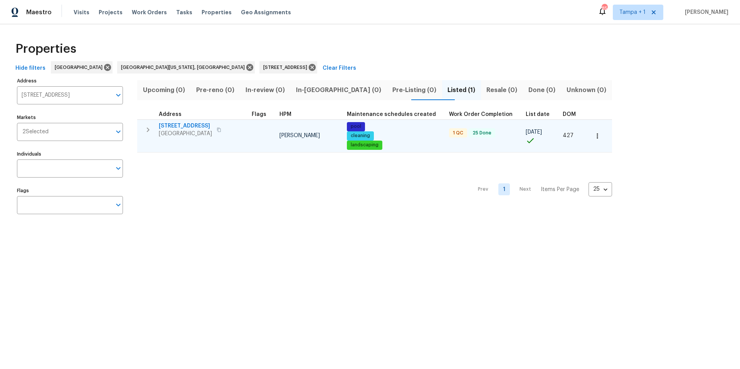
click at [208, 130] on span "Englewood, FL 34224" at bounding box center [185, 134] width 53 height 8
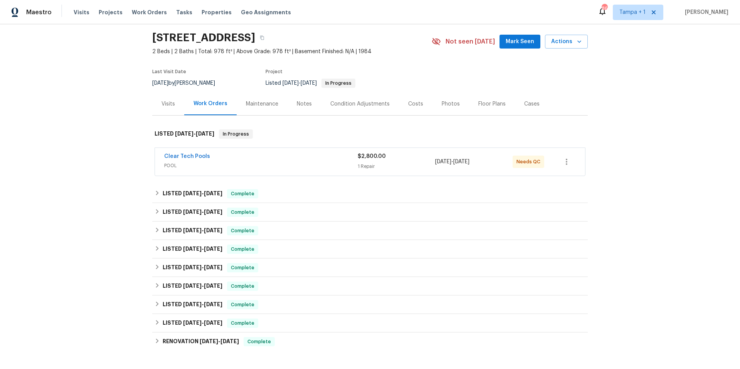
scroll to position [36, 0]
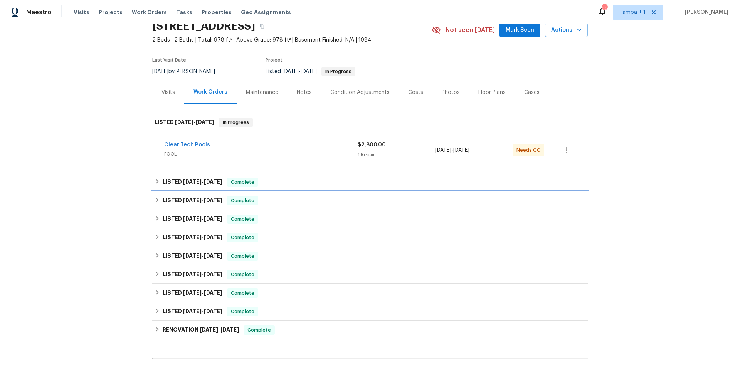
click at [242, 193] on div "LISTED 5/2/25 - 6/10/25 Complete" at bounding box center [369, 200] width 435 height 18
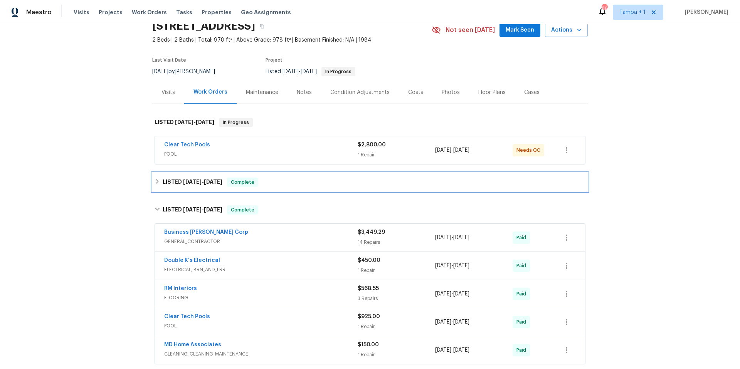
click at [274, 187] on div "LISTED 7/29/25 - 8/14/25 Complete" at bounding box center [369, 182] width 435 height 18
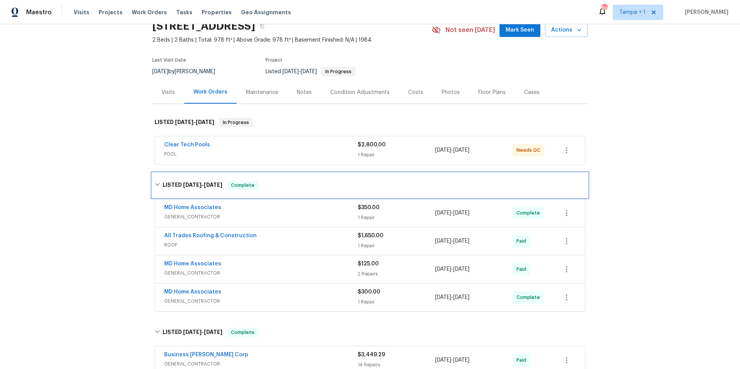
click at [287, 185] on div "LISTED 7/29/25 - 8/14/25 Complete" at bounding box center [369, 185] width 431 height 9
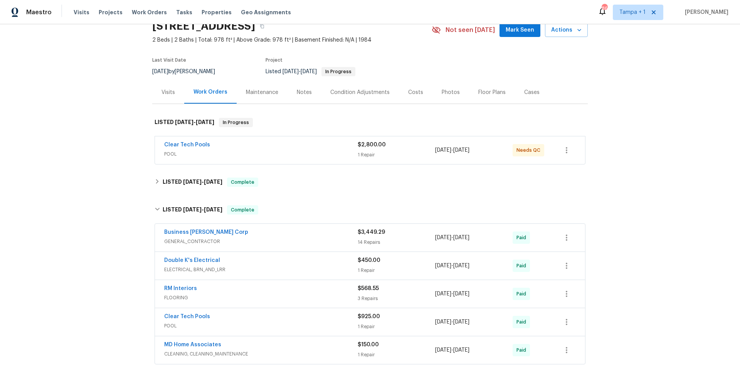
click at [407, 97] on div "Costs" at bounding box center [416, 92] width 34 height 23
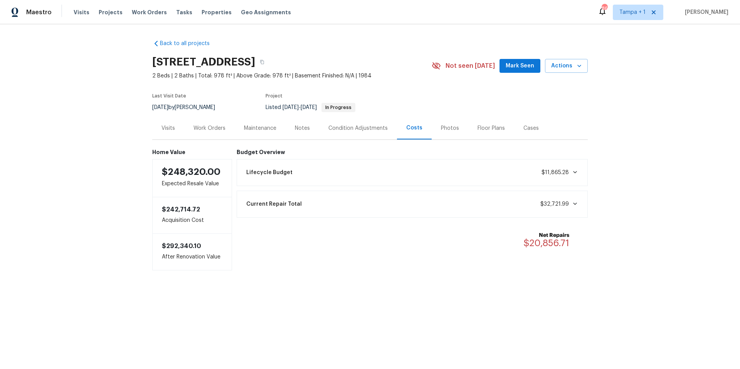
click at [211, 131] on div "Work Orders" at bounding box center [209, 128] width 32 height 8
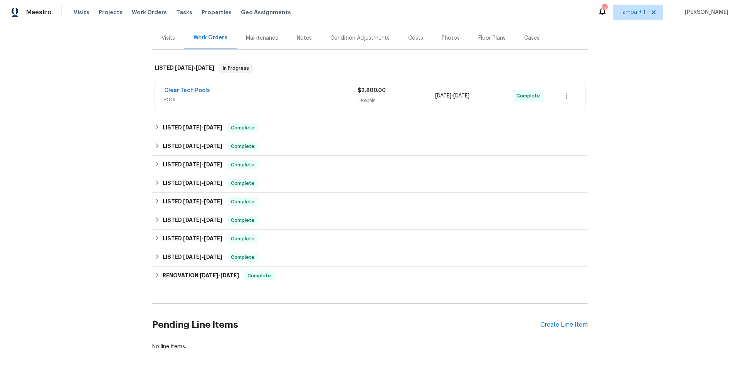
scroll to position [130, 0]
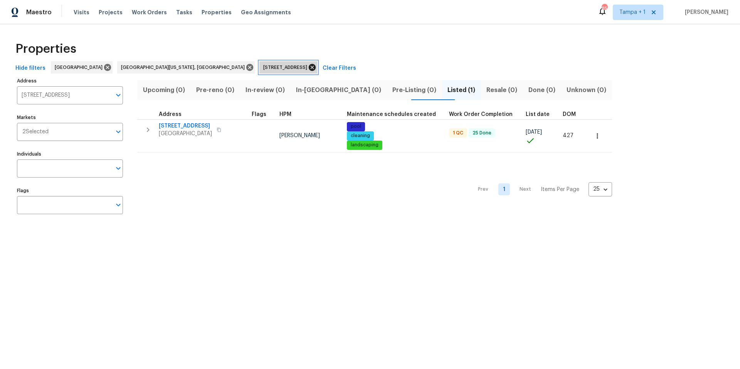
click at [309, 67] on icon at bounding box center [312, 67] width 7 height 7
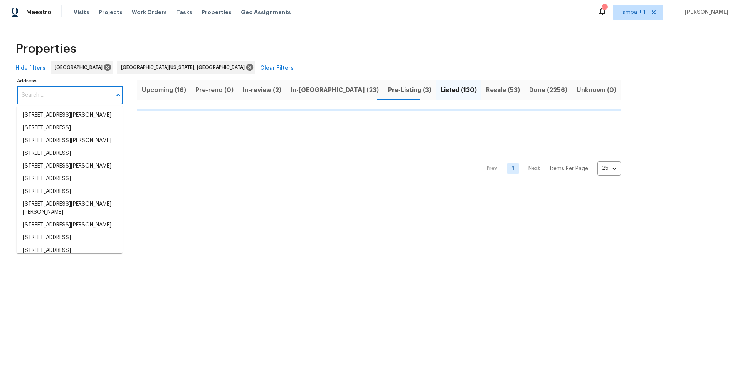
click at [55, 94] on input "Address" at bounding box center [64, 95] width 94 height 18
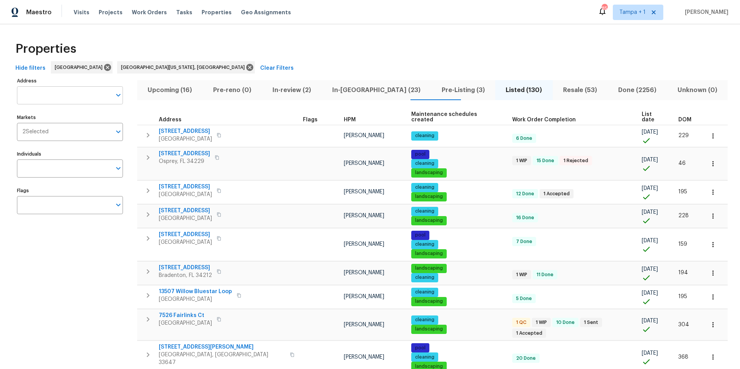
click at [56, 90] on input "Address" at bounding box center [64, 95] width 94 height 18
paste input "[STREET_ADDRESS]"
type input "[STREET_ADDRESS]"
click at [70, 119] on li "804 Pineland Ave Venice FL 34285" at bounding box center [70, 115] width 106 height 13
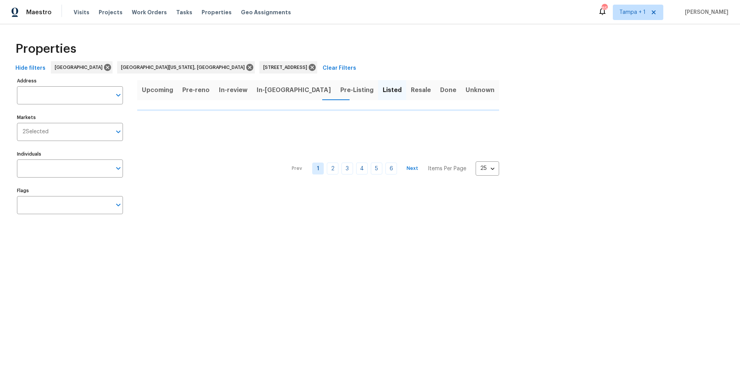
type input "804 Pineland Ave Venice FL 34285"
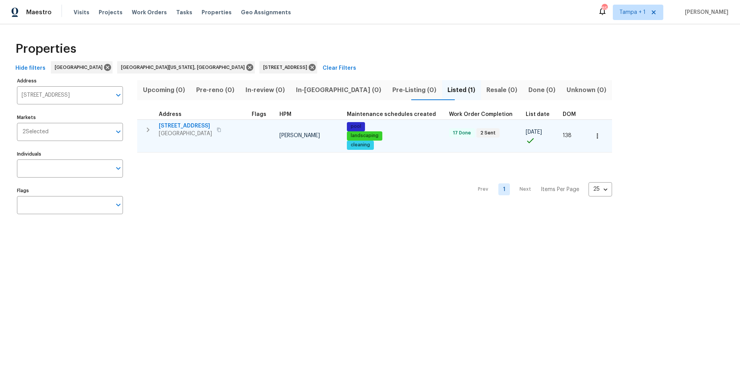
click at [185, 129] on span "804 Pineland Ave" at bounding box center [185, 126] width 53 height 8
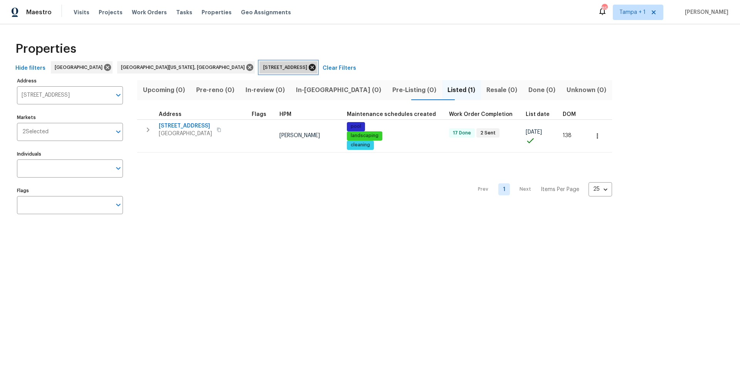
click at [309, 69] on icon at bounding box center [312, 67] width 7 height 7
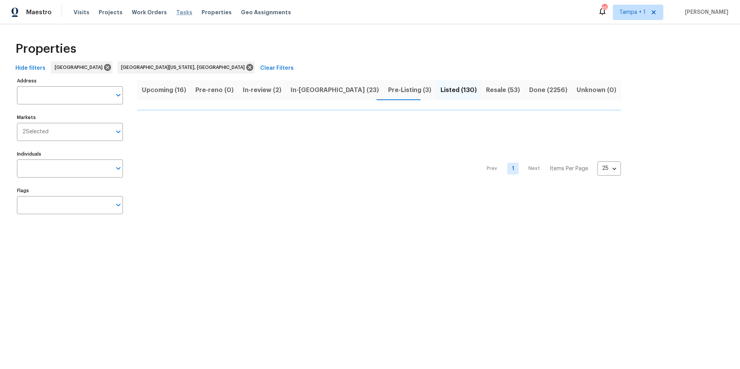
click at [176, 14] on span "Tasks" at bounding box center [184, 12] width 16 height 5
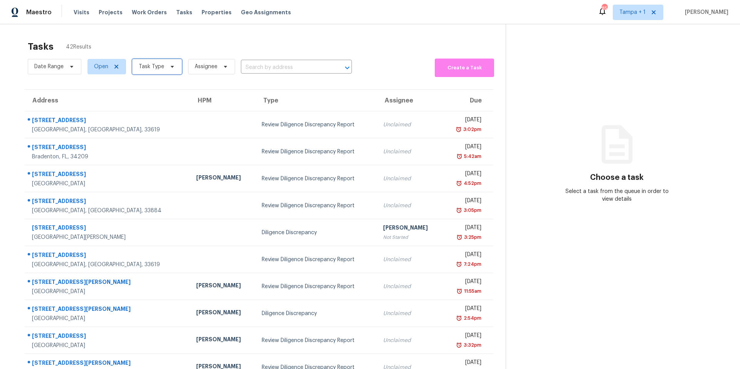
click at [151, 70] on span "Task Type" at bounding box center [151, 67] width 25 height 8
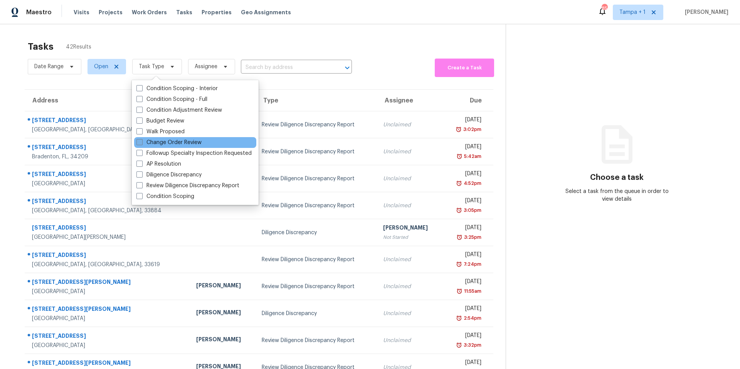
click at [170, 140] on label "Change Order Review" at bounding box center [168, 143] width 65 height 8
click at [141, 140] on input "Change Order Review" at bounding box center [138, 141] width 5 height 5
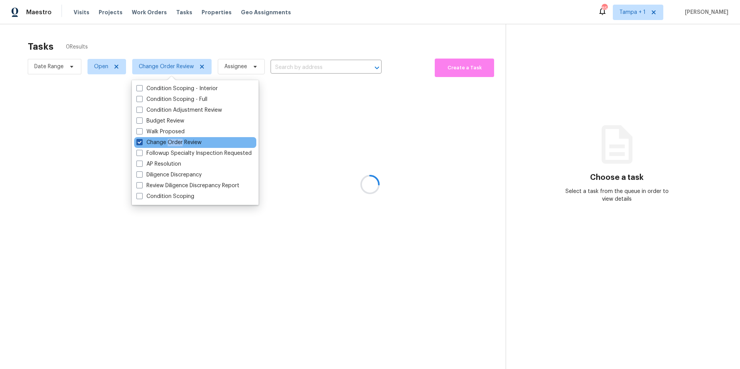
click at [170, 140] on label "Change Order Review" at bounding box center [168, 143] width 65 height 8
click at [141, 140] on input "Change Order Review" at bounding box center [138, 141] width 5 height 5
click at [148, 143] on label "Change Order Review" at bounding box center [168, 143] width 65 height 8
click at [141, 143] on input "Change Order Review" at bounding box center [138, 141] width 5 height 5
checkbox input "true"
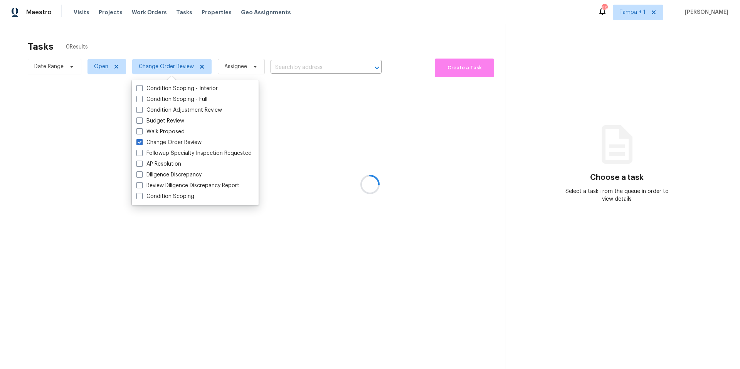
click at [294, 35] on div at bounding box center [370, 184] width 740 height 369
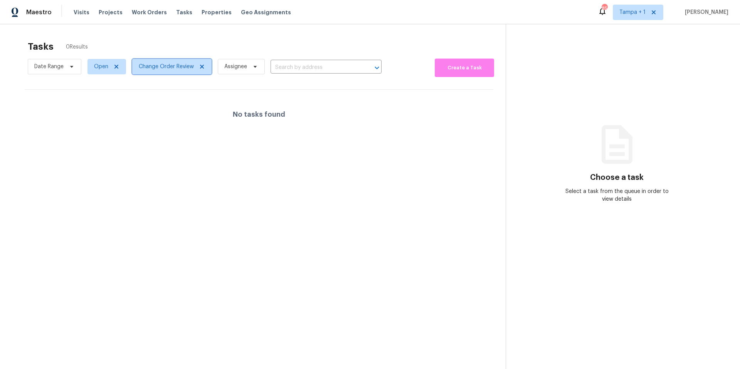
click at [164, 70] on span "Change Order Review" at bounding box center [166, 67] width 55 height 8
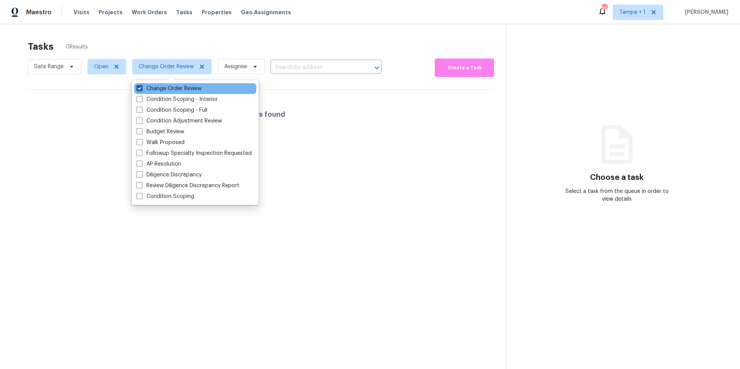
click at [163, 85] on label "Change Order Review" at bounding box center [168, 89] width 65 height 8
click at [141, 85] on input "Change Order Review" at bounding box center [138, 87] width 5 height 5
checkbox input "false"
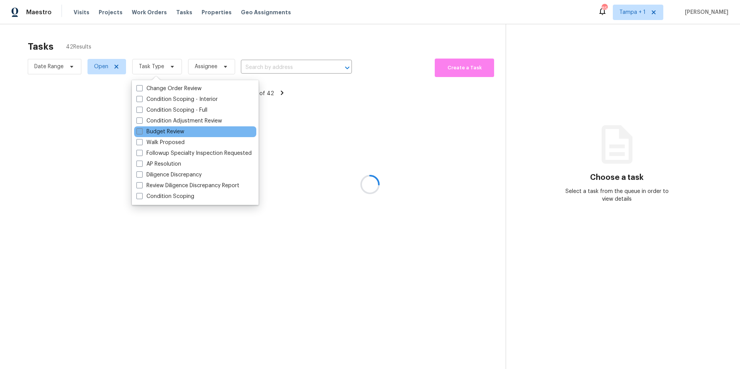
click at [159, 133] on label "Budget Review" at bounding box center [160, 132] width 48 height 8
click at [141, 133] on input "Budget Review" at bounding box center [138, 130] width 5 height 5
checkbox input "true"
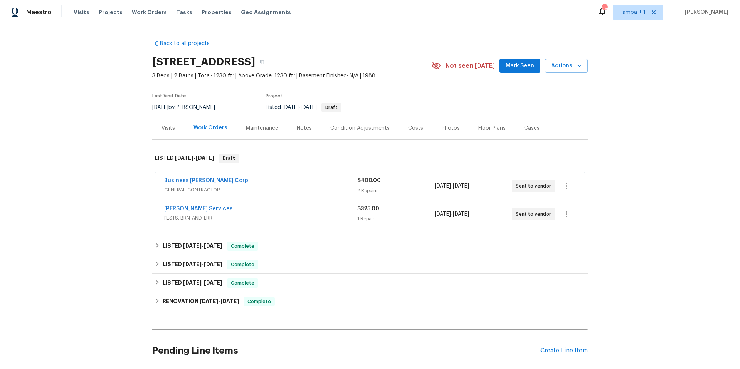
click at [245, 217] on span "PESTS, BRN_AND_LRR" at bounding box center [260, 218] width 193 height 8
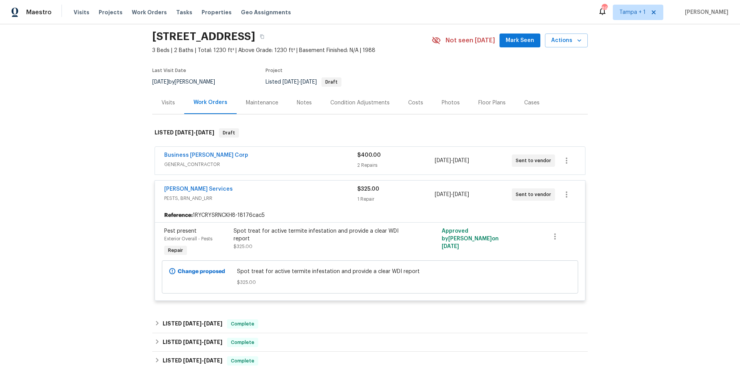
scroll to position [25, 0]
click at [269, 152] on div "Business [PERSON_NAME] Corp" at bounding box center [260, 156] width 193 height 9
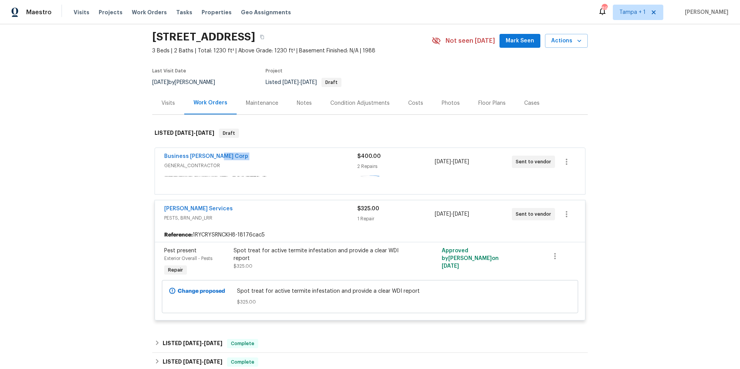
click at [269, 152] on div "Business [PERSON_NAME] Corp GENERAL_CONTRACTOR $400.00 2 Repairs [DATE] - [DATE…" at bounding box center [370, 162] width 430 height 28
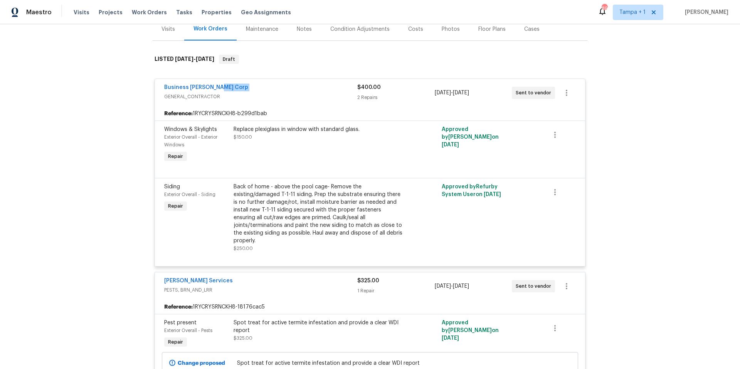
scroll to position [100, 0]
